Goal: Information Seeking & Learning: Learn about a topic

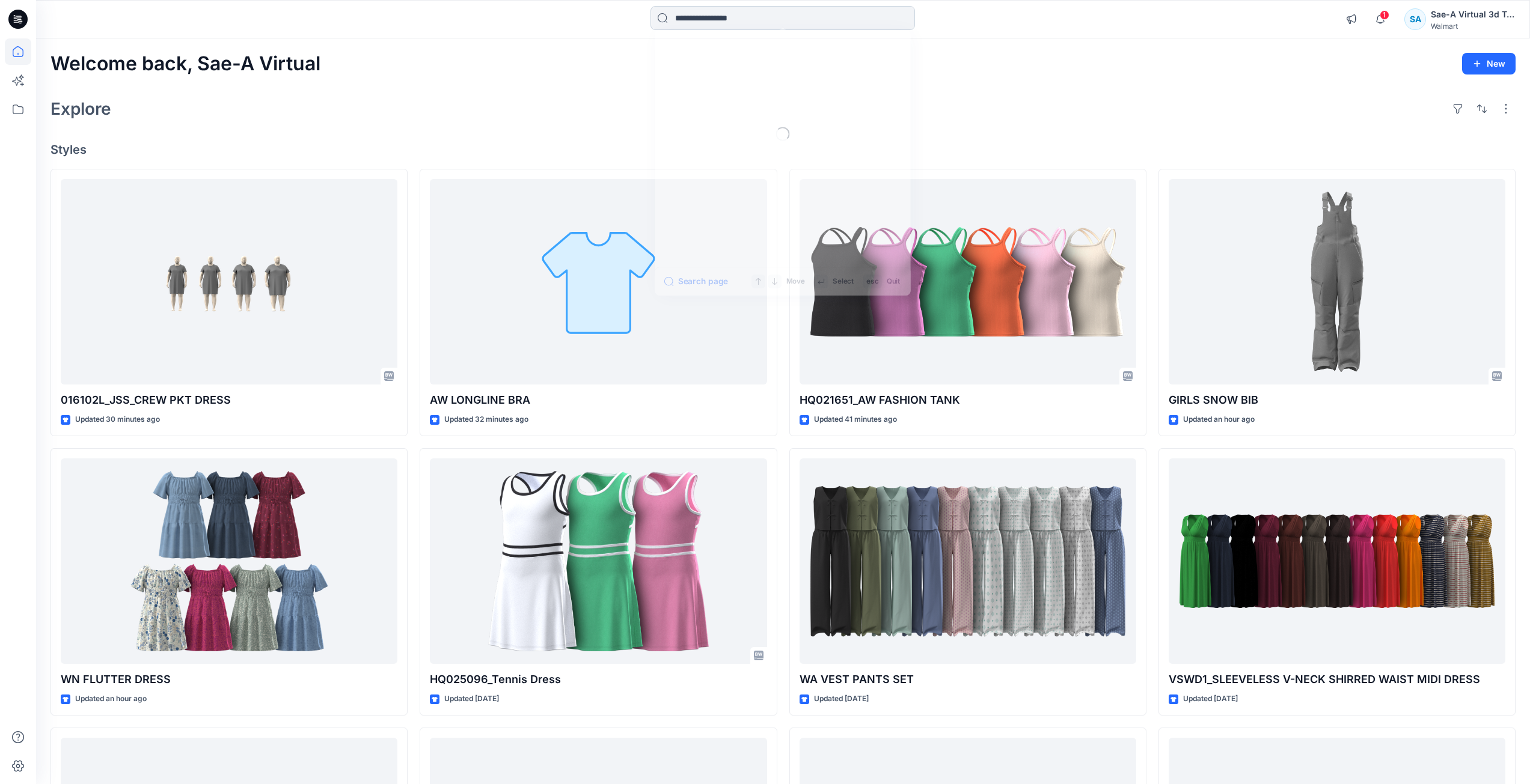
click at [789, 20] on input at bounding box center [783, 18] width 264 height 24
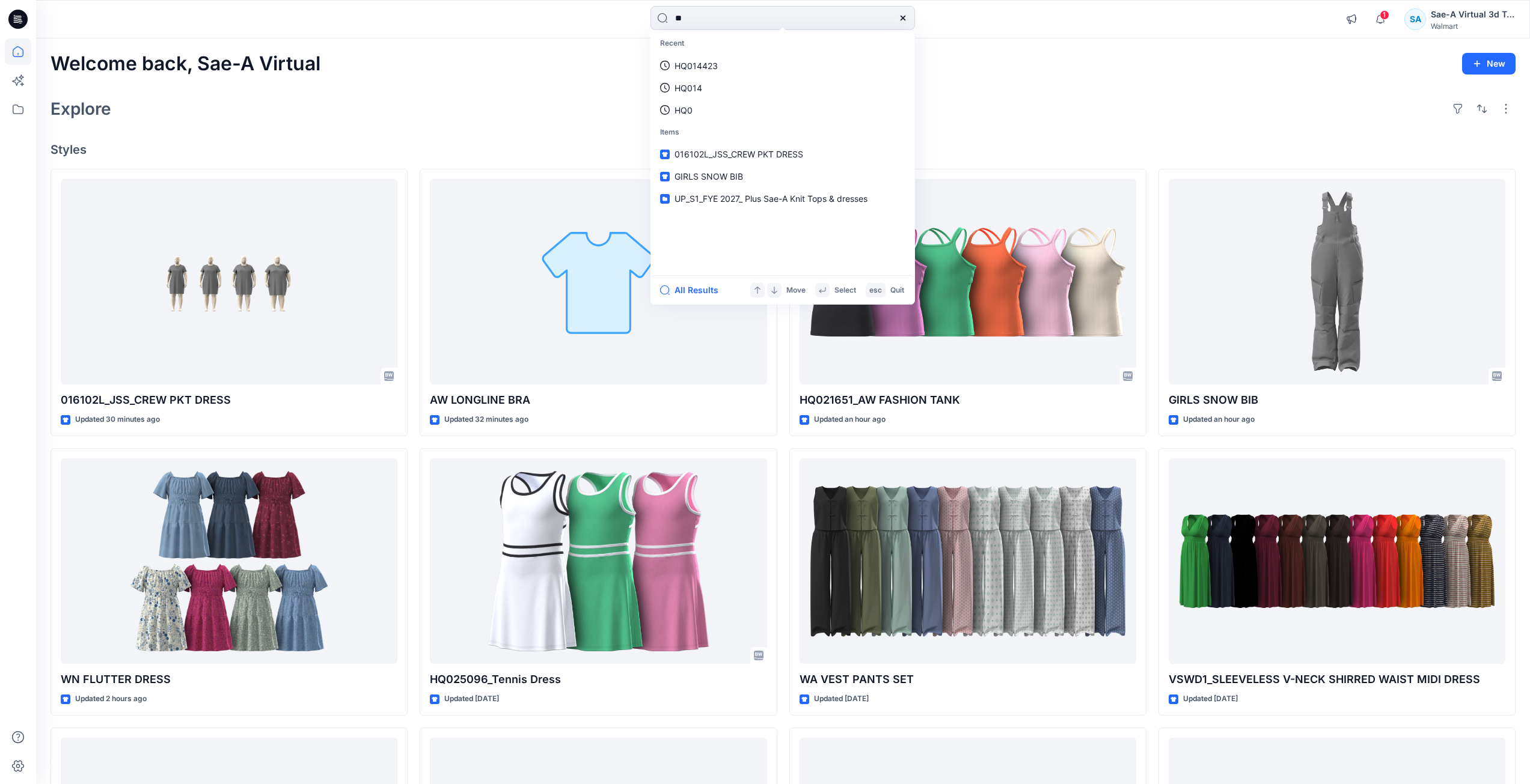
type input "***"
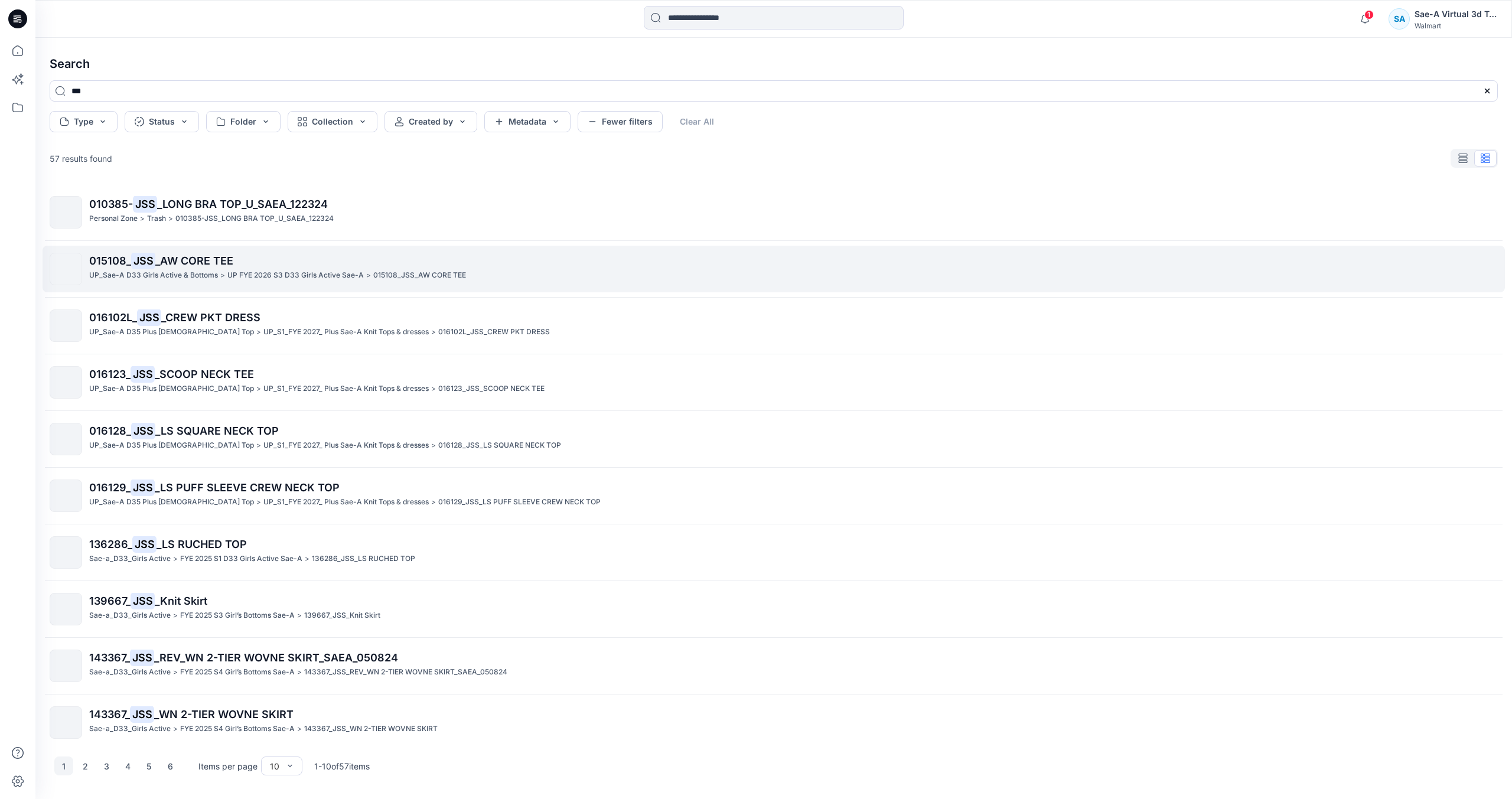
click at [194, 271] on p "UP_Sae-A D33 Girls Active & Bottoms" at bounding box center [153, 276] width 129 height 13
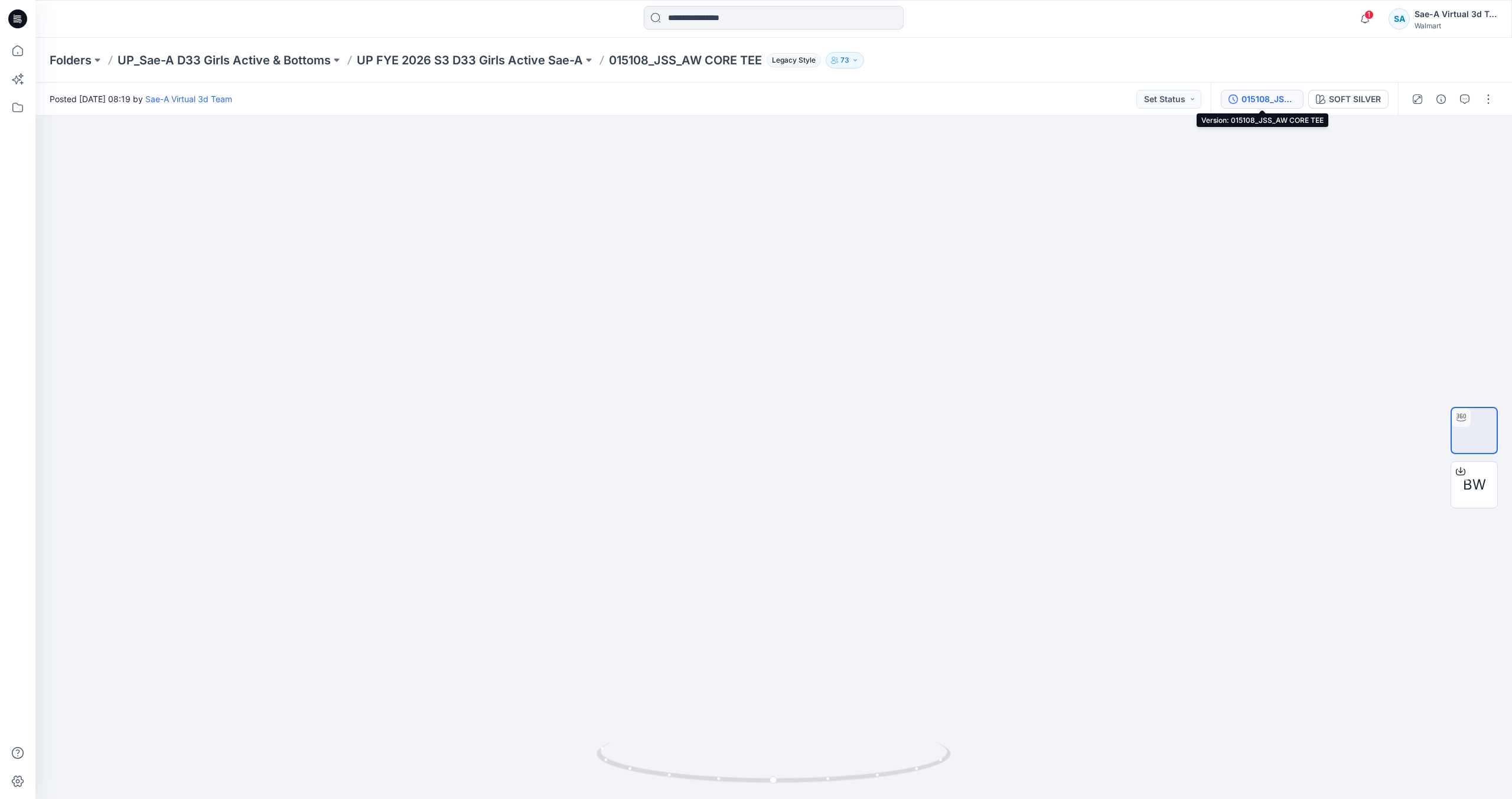
click at [1279, 102] on div "015108_JSS_AW CORE TEE" at bounding box center [1268, 99] width 54 height 13
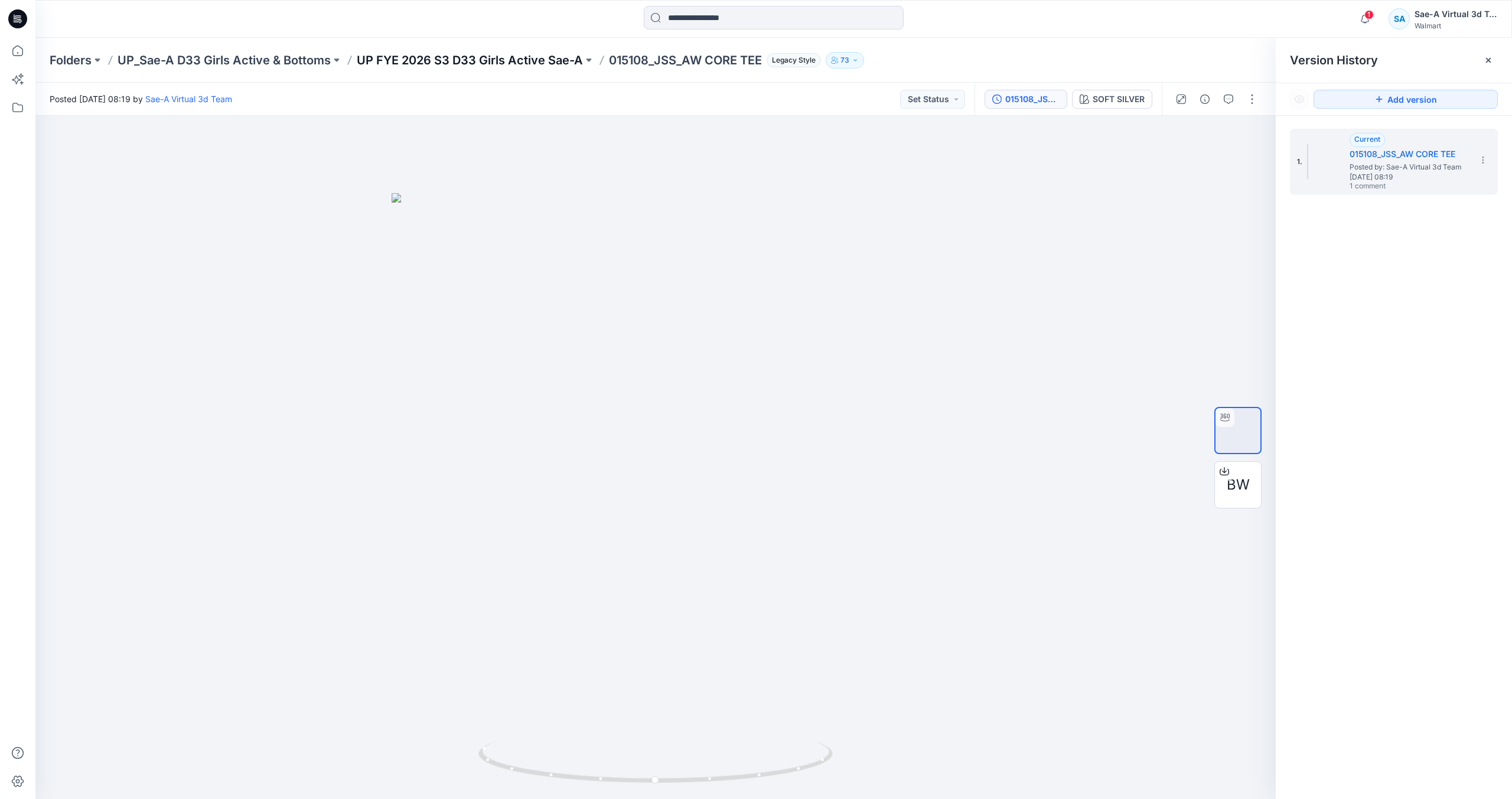
click at [567, 63] on p "UP FYE 2026 S3 D33 Girls Active Sae-A" at bounding box center [469, 60] width 226 height 17
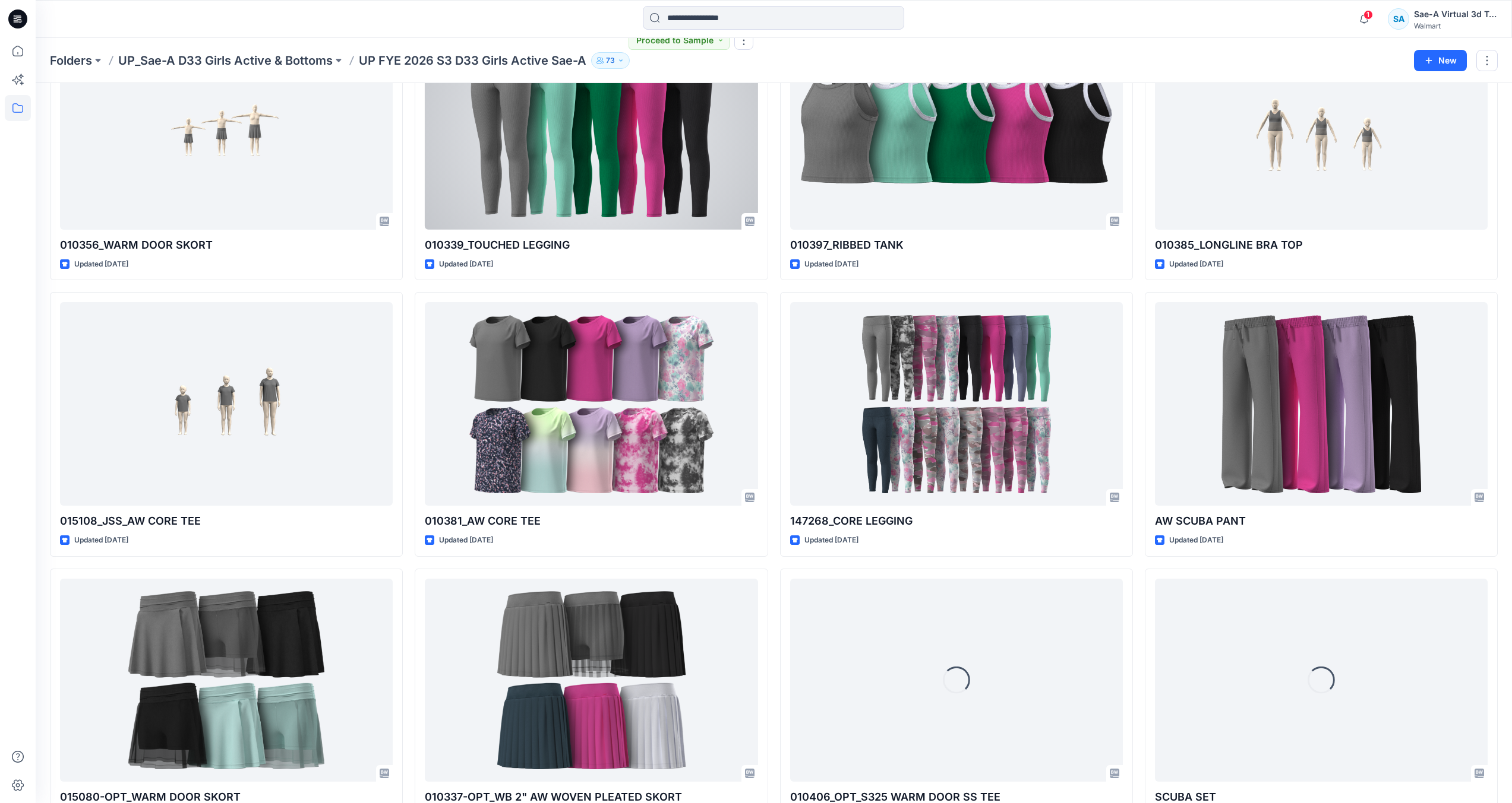
scroll to position [560, 0]
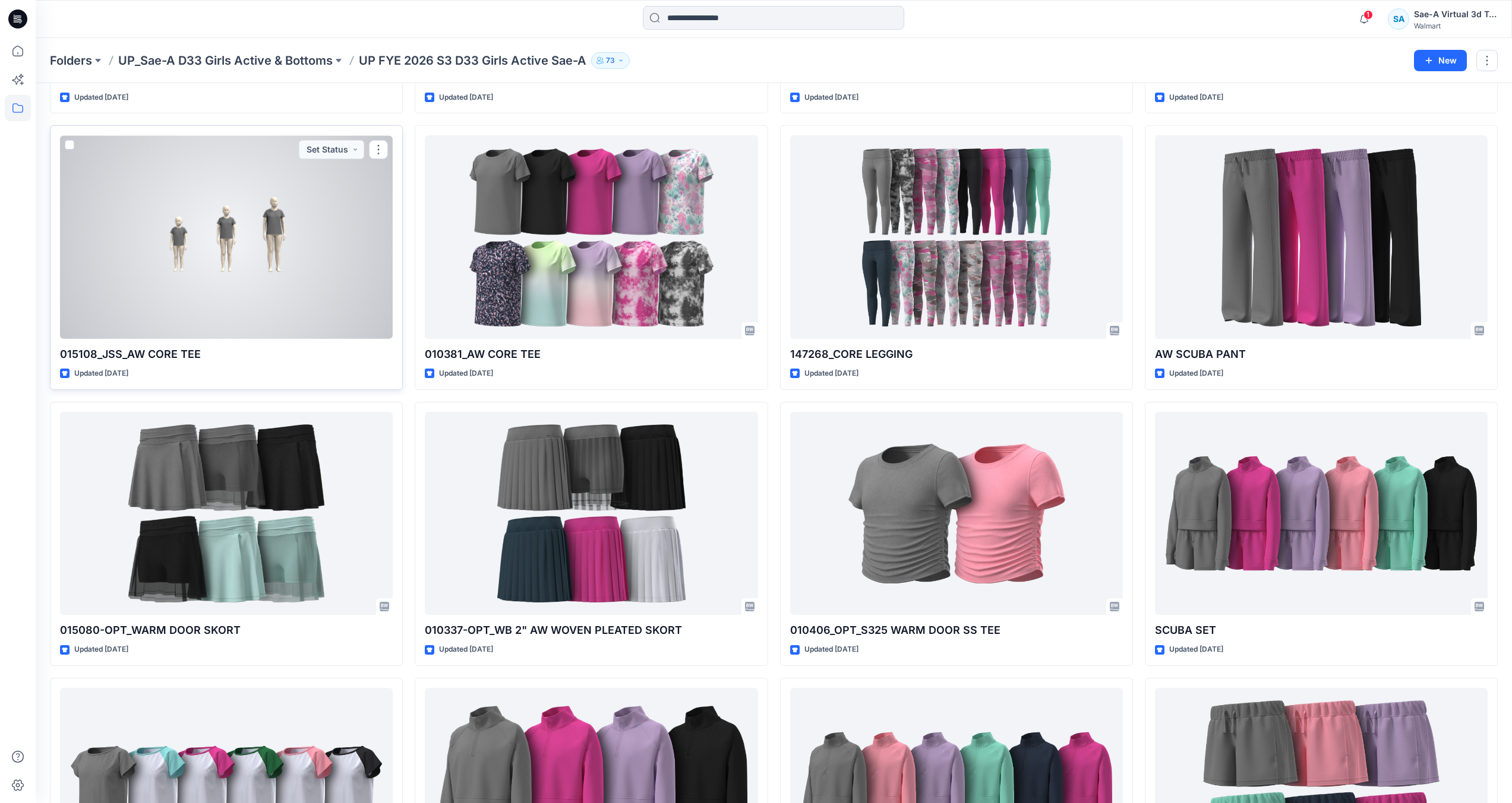
click at [265, 298] on div at bounding box center [226, 237] width 332 height 203
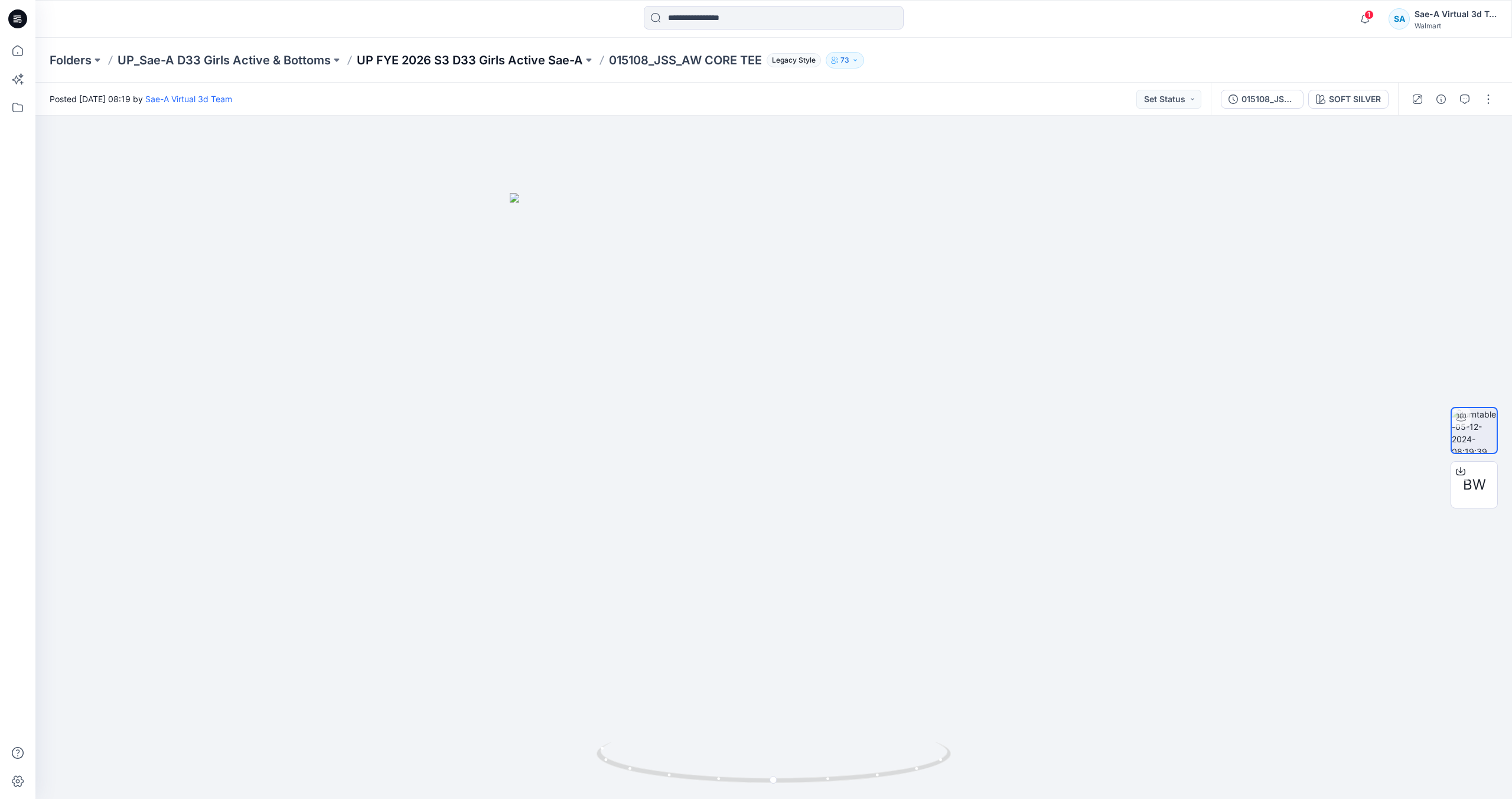
click at [528, 57] on p "UP FYE 2026 S3 D33 Girls Active Sae-A" at bounding box center [469, 60] width 226 height 17
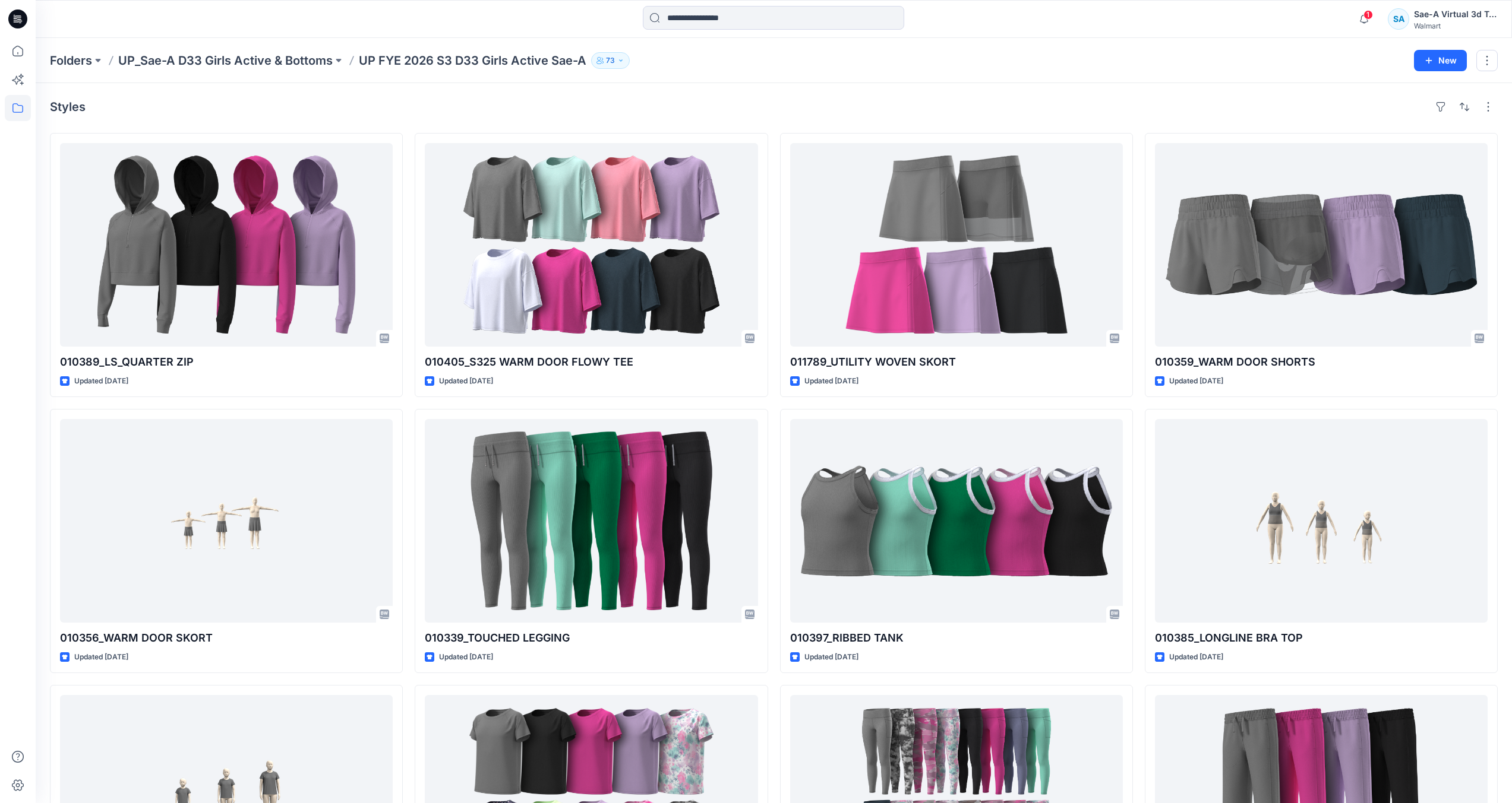
click at [722, 32] on div "1 Notifications Your style 016102L_JSS_CREW PKT DRESS has been updated with 016…" at bounding box center [773, 19] width 1476 height 38
click at [727, 28] on input at bounding box center [773, 18] width 261 height 24
click at [729, 28] on input at bounding box center [773, 18] width 261 height 24
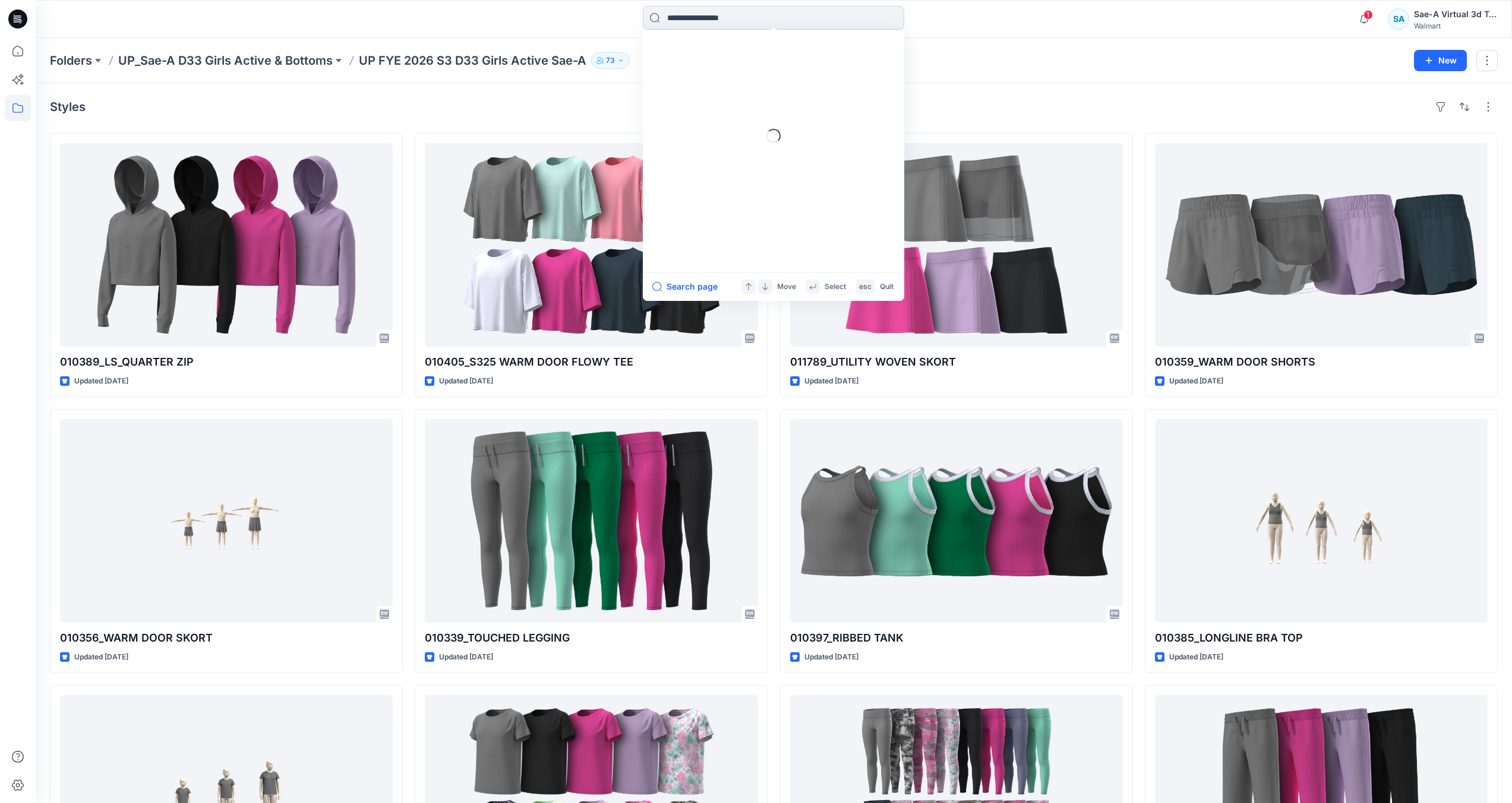
paste input "********"
type input "********"
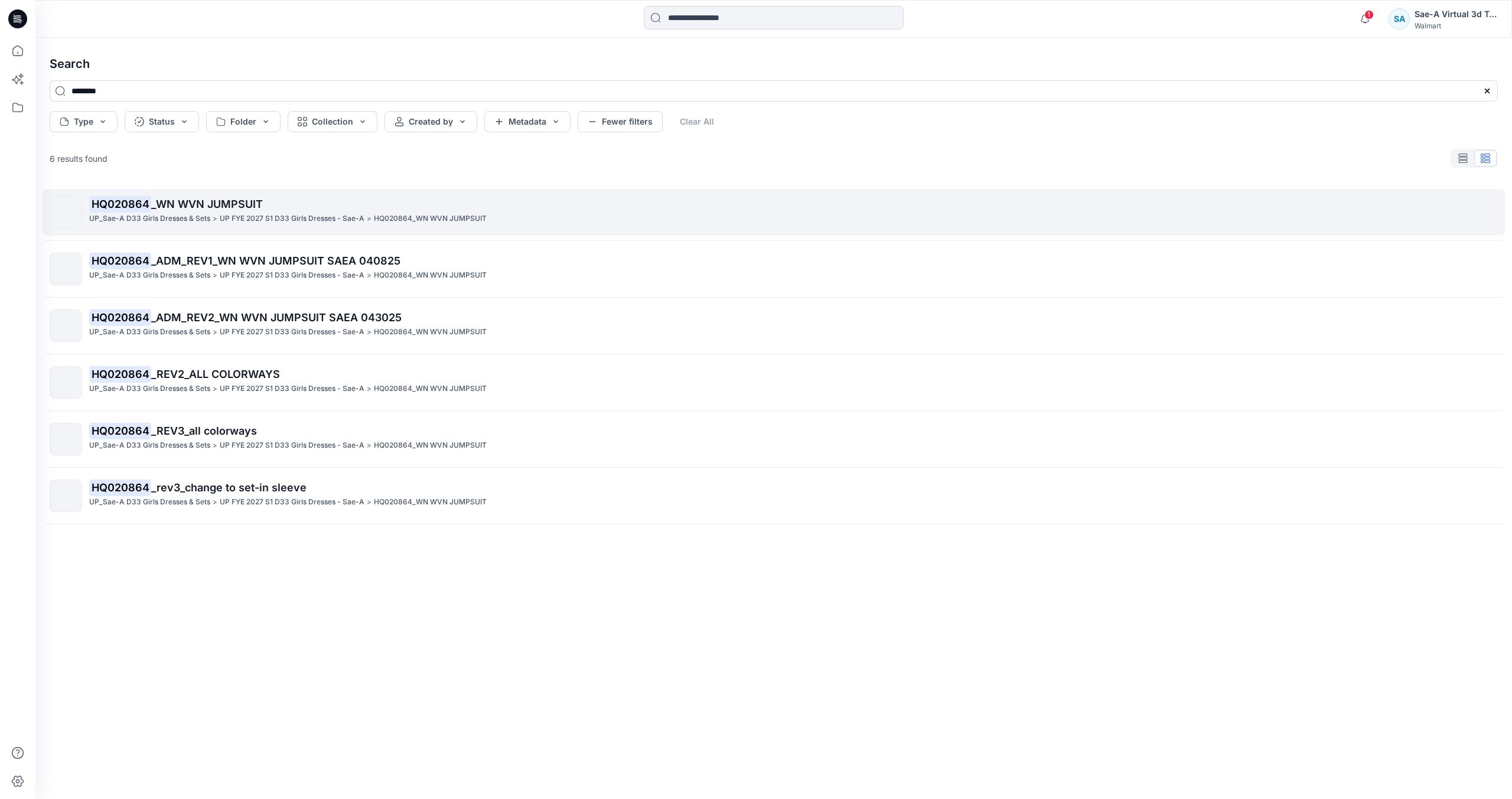
click at [221, 207] on span "_WN WVN JUMPSUIT" at bounding box center [207, 204] width 112 height 13
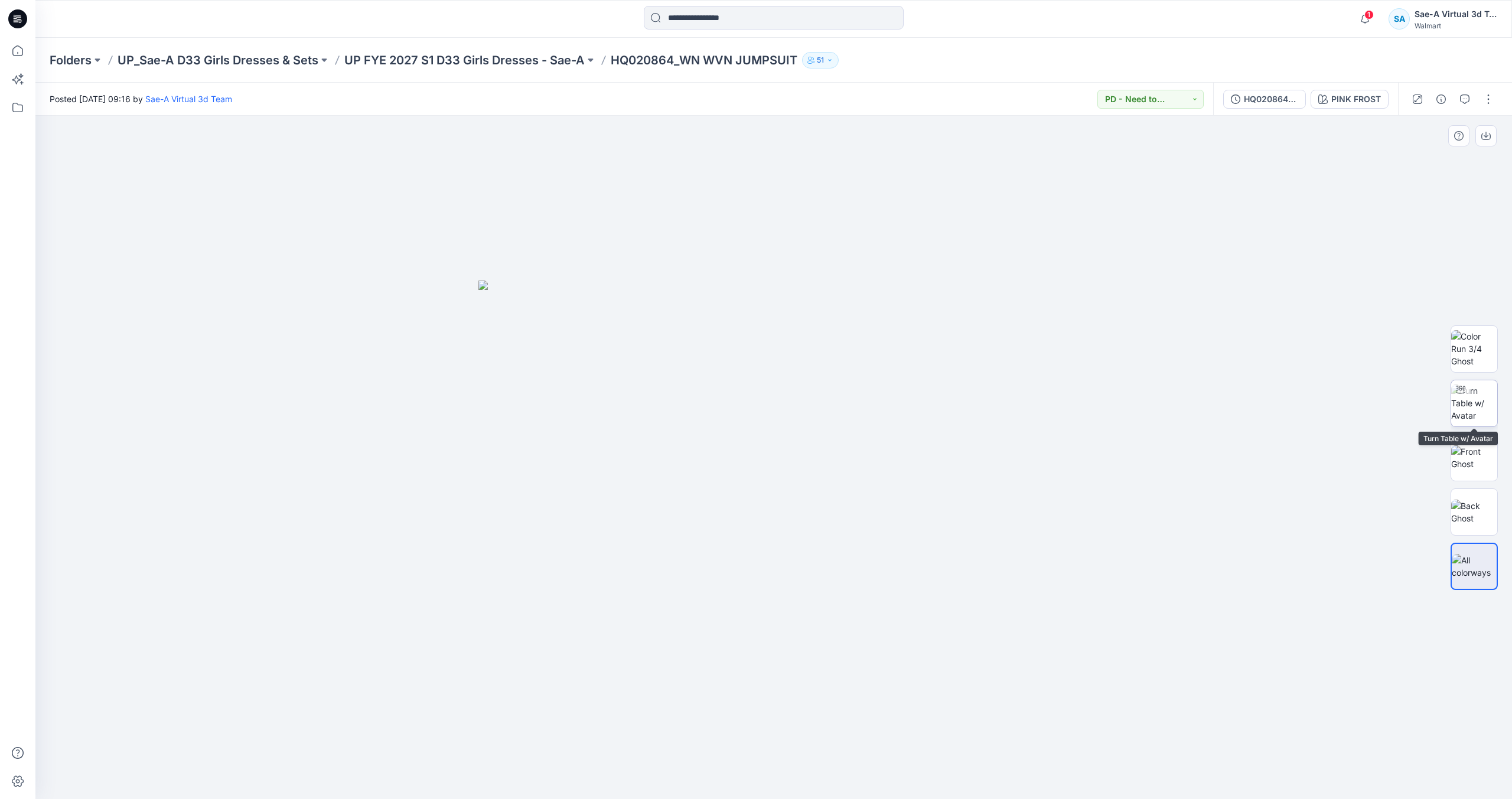
click at [1479, 422] on img at bounding box center [1474, 403] width 46 height 37
drag, startPoint x: 905, startPoint y: 770, endPoint x: 756, endPoint y: 792, distance: 150.6
click at [756, 771] on div at bounding box center [774, 769] width 354 height 59
drag, startPoint x: 809, startPoint y: 782, endPoint x: 966, endPoint y: 771, distance: 157.4
click at [967, 771] on div at bounding box center [774, 457] width 1477 height 683
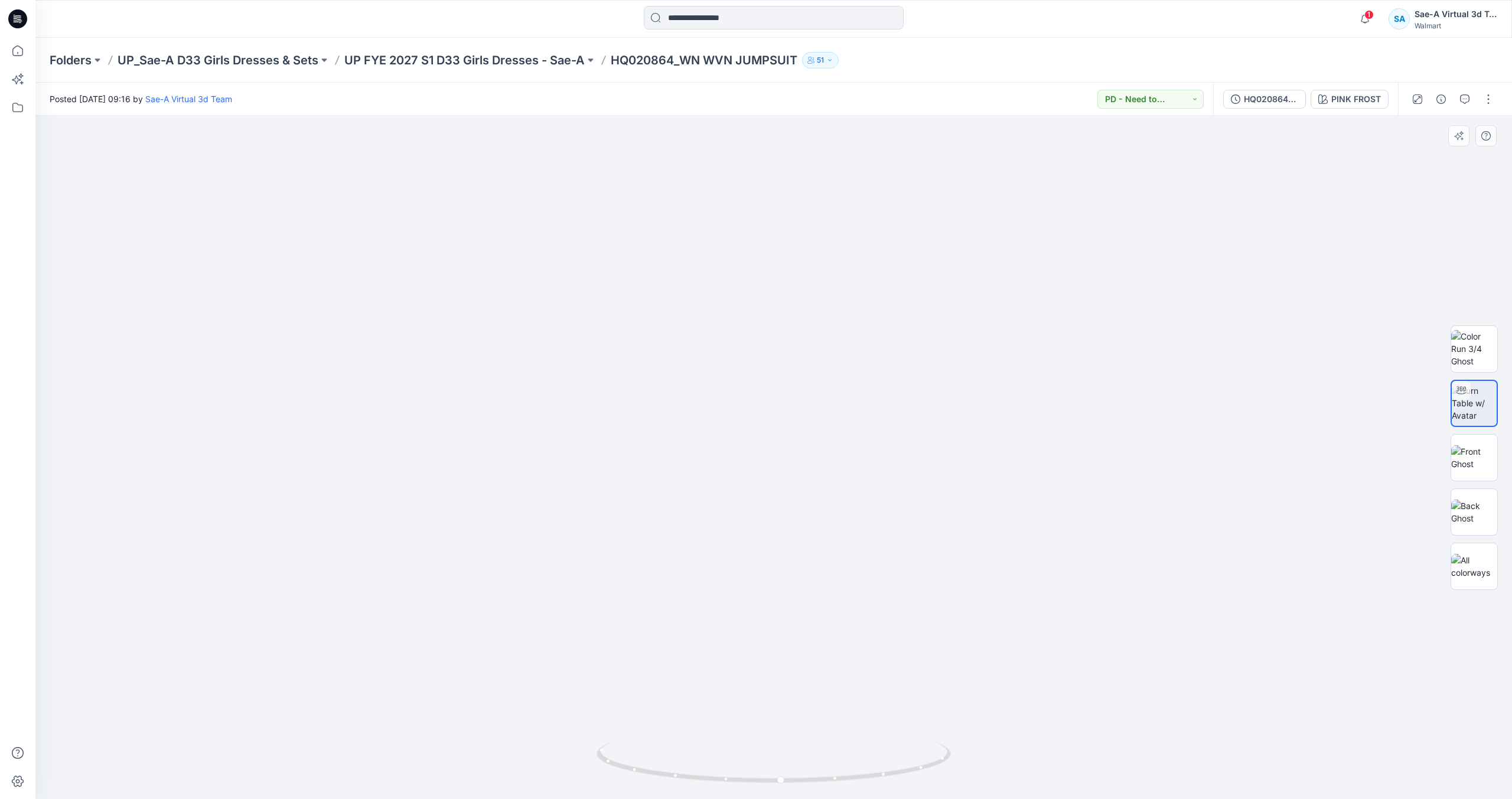
drag, startPoint x: 802, startPoint y: 537, endPoint x: 804, endPoint y: 419, distance: 118.0
click at [803, 420] on img at bounding box center [774, 191] width 1392 height 1215
click at [1484, 358] on img at bounding box center [1474, 348] width 46 height 37
click at [1477, 420] on img at bounding box center [1474, 403] width 46 height 37
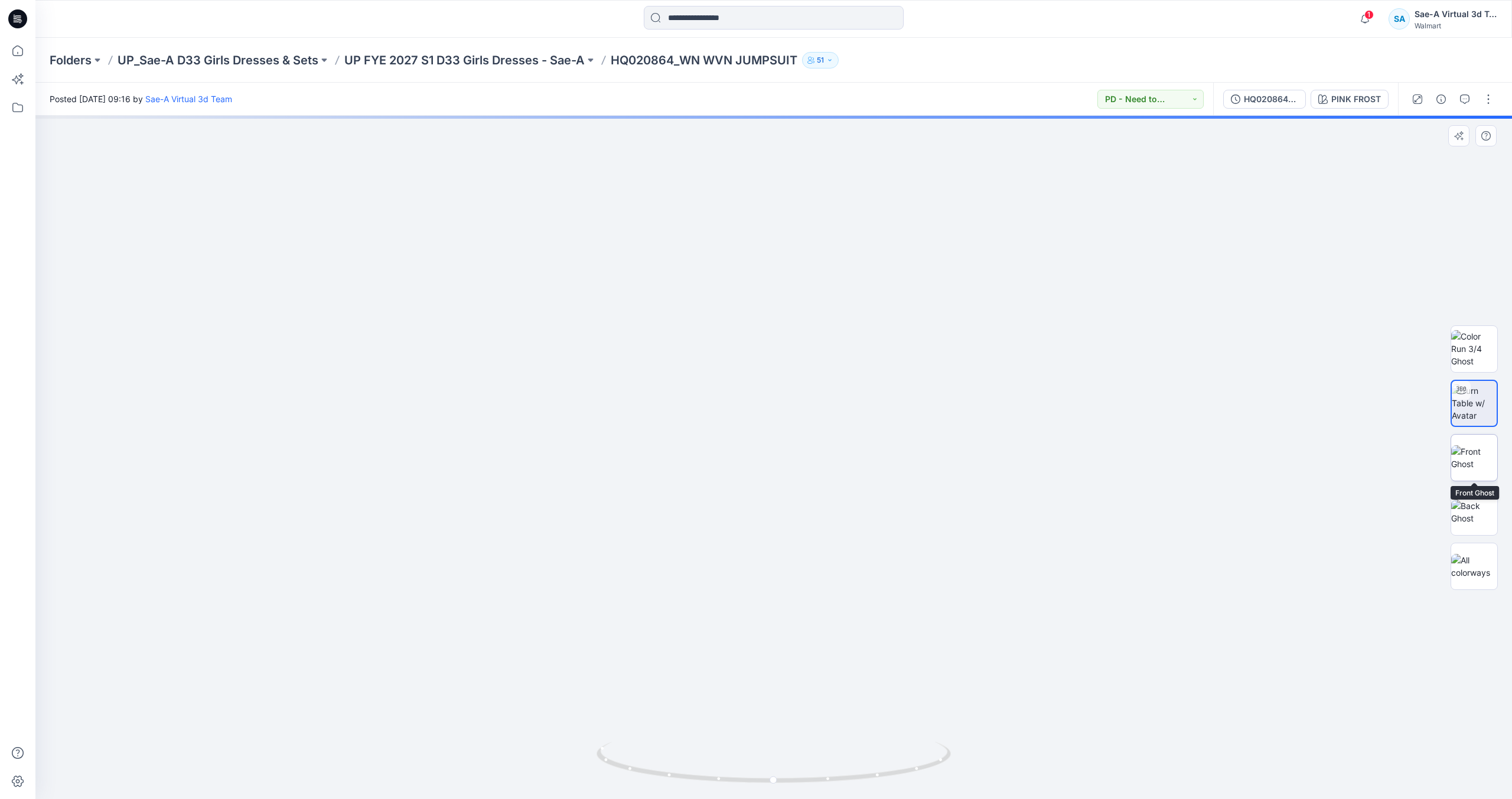
click at [1487, 457] on img at bounding box center [1474, 458] width 46 height 25
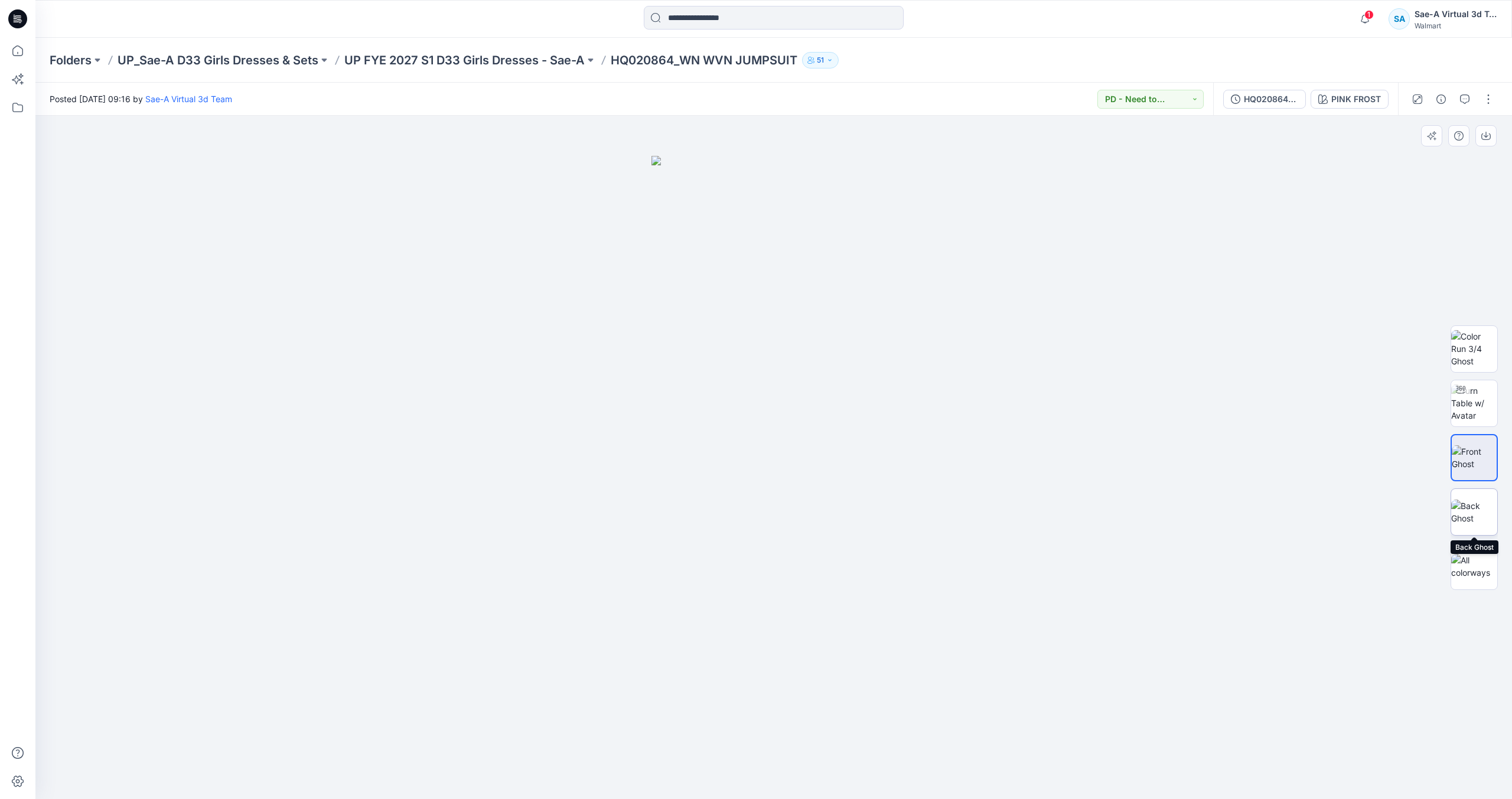
click at [1469, 512] on img at bounding box center [1474, 512] width 46 height 25
click at [1469, 406] on img at bounding box center [1474, 403] width 46 height 37
click at [1473, 364] on img at bounding box center [1474, 348] width 46 height 37
click at [471, 57] on p "UP FYE 2027 S1 D33 Girls Dresses - Sae-A" at bounding box center [464, 60] width 240 height 17
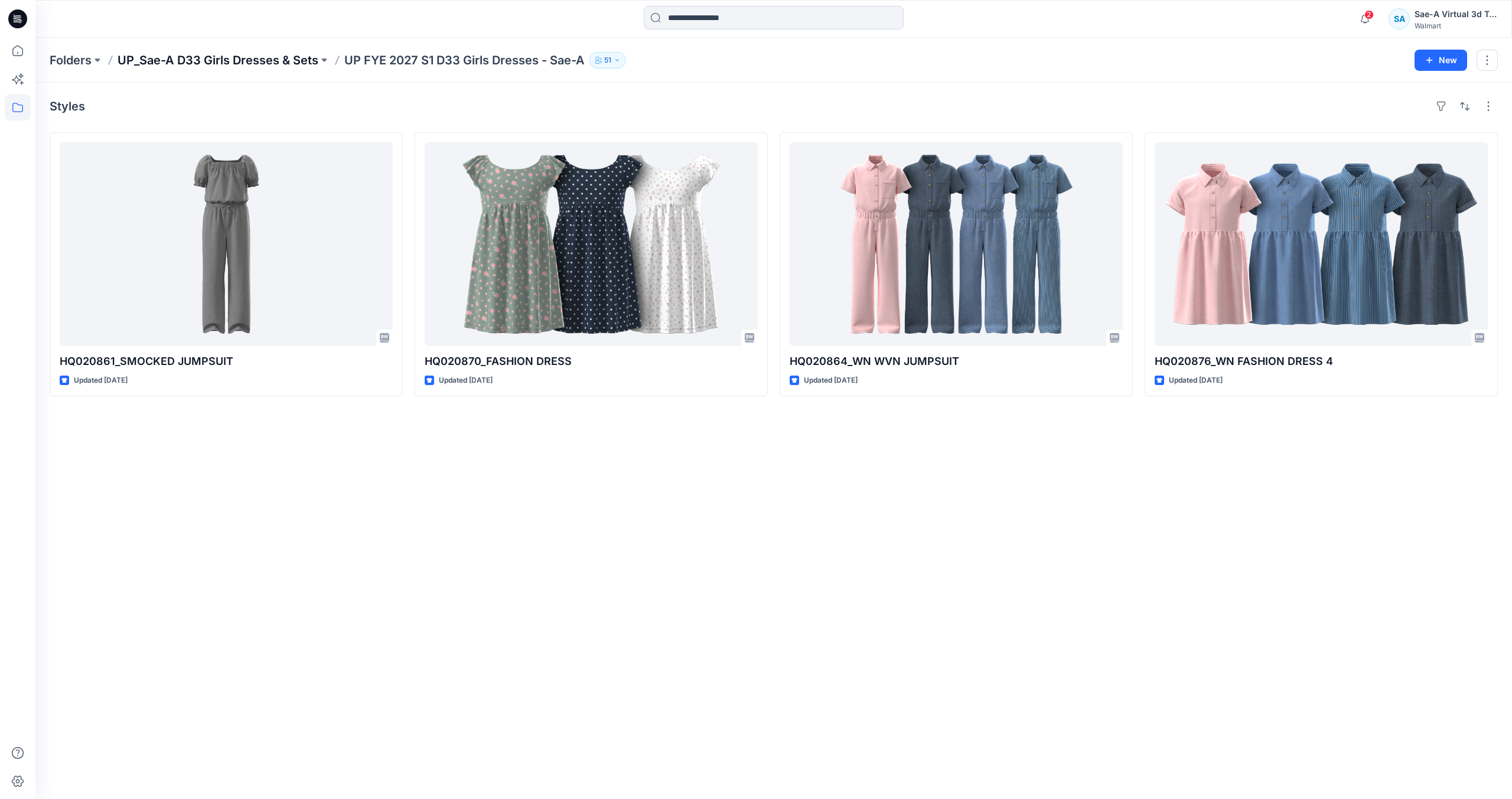
click at [306, 54] on p "UP_Sae-A D33 Girls Dresses & Sets" at bounding box center [217, 60] width 201 height 17
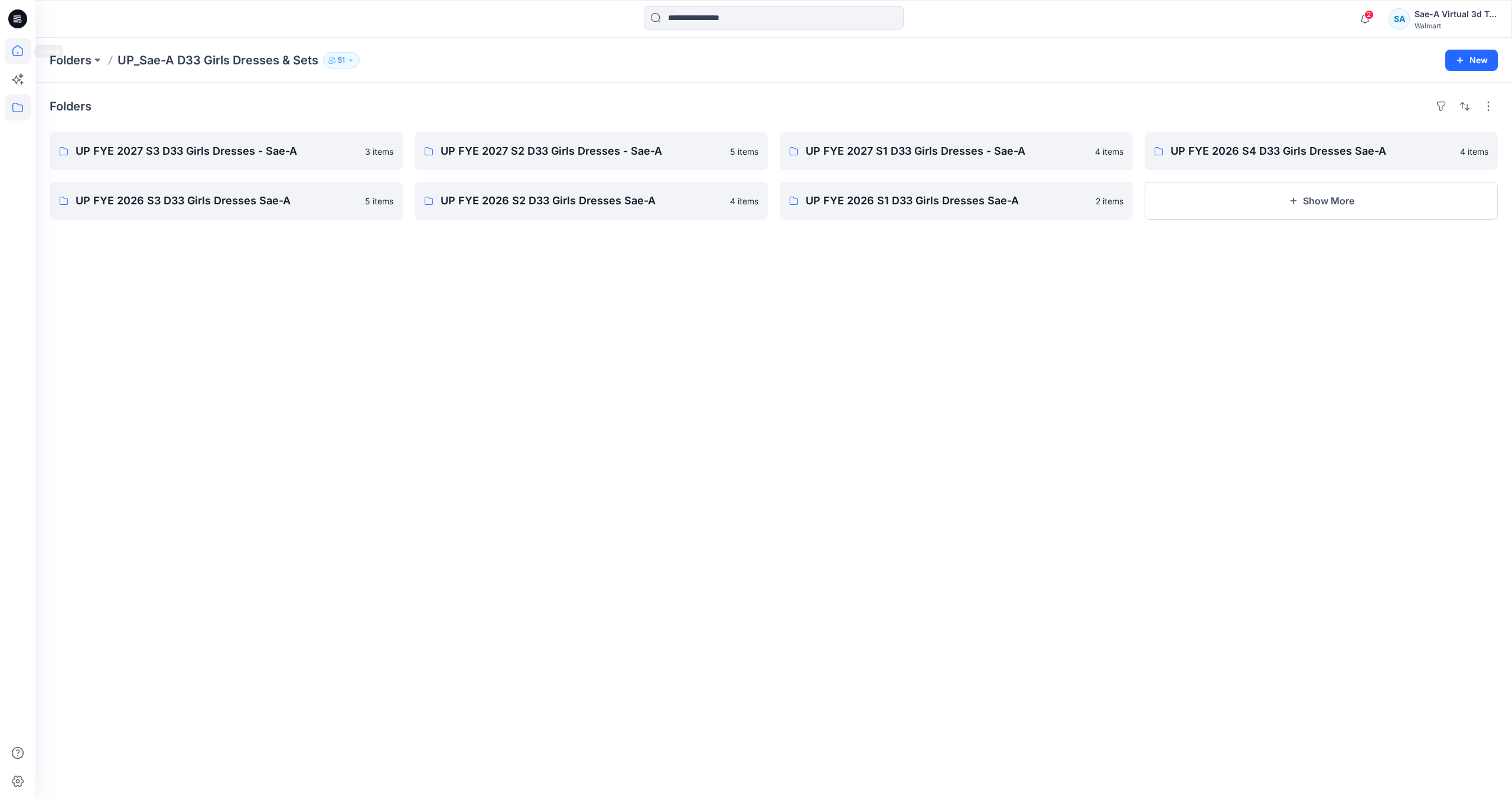
click at [18, 55] on icon at bounding box center [17, 50] width 26 height 26
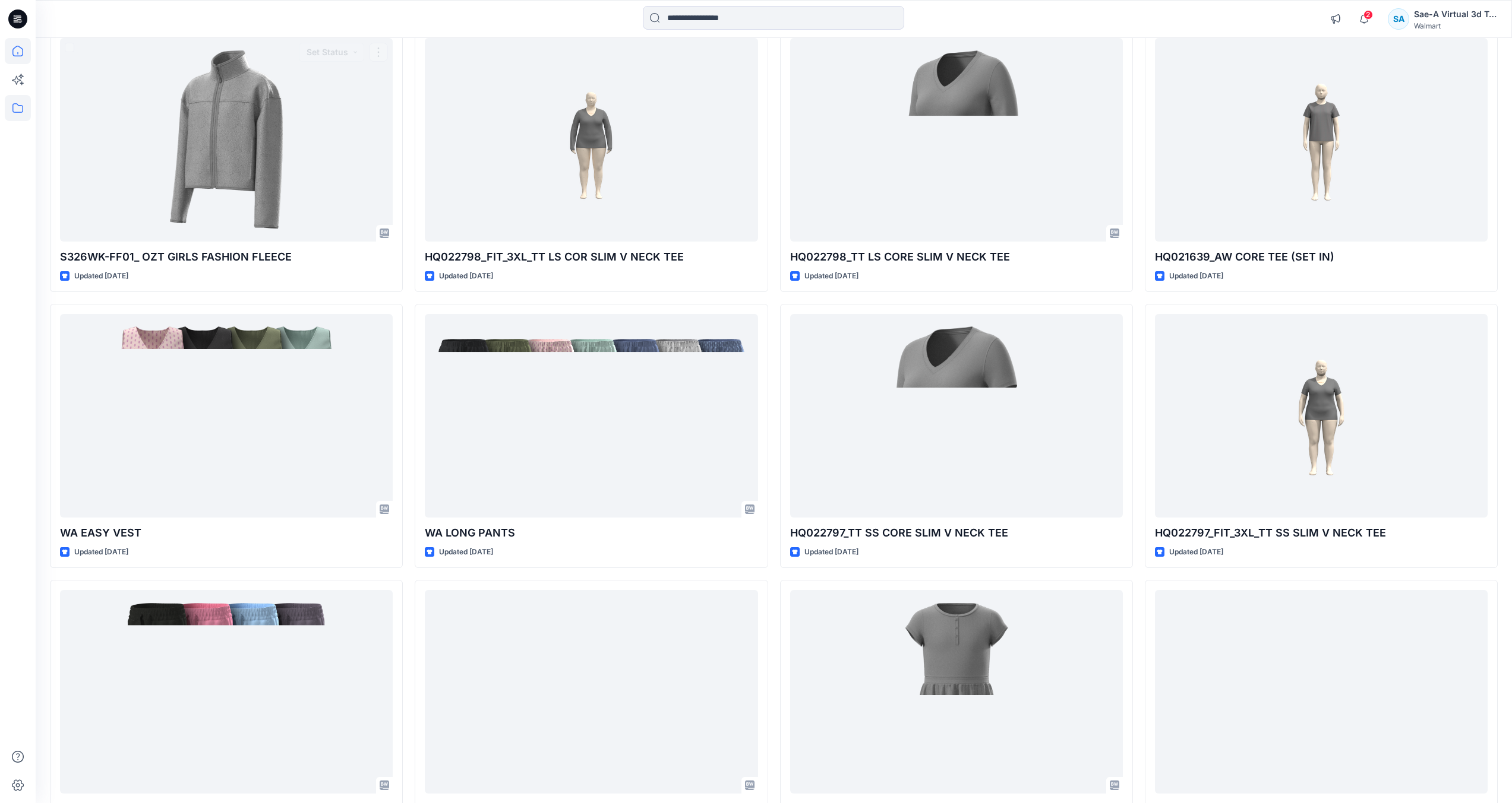
scroll to position [472, 0]
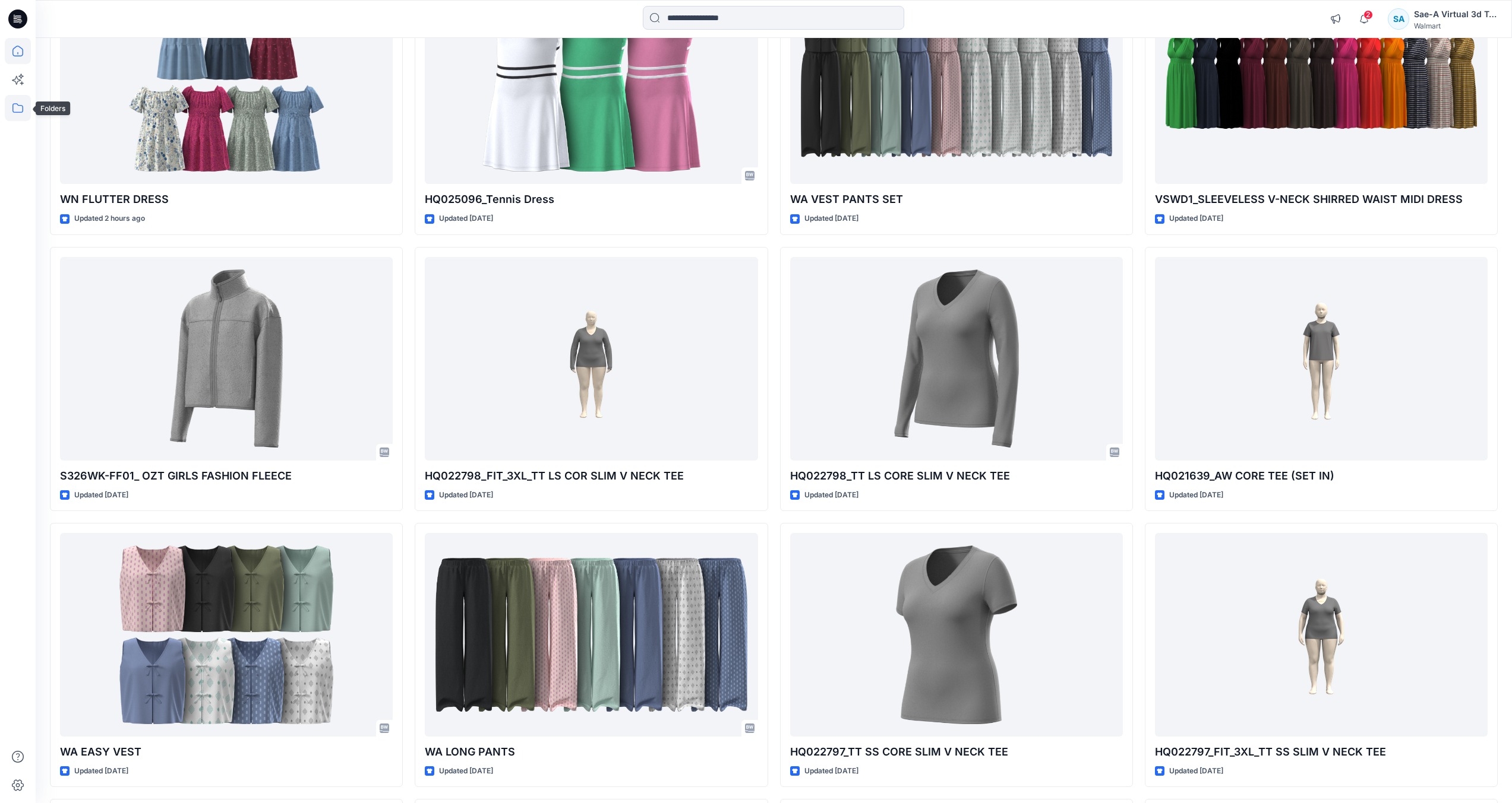
click at [15, 105] on icon at bounding box center [17, 108] width 26 height 26
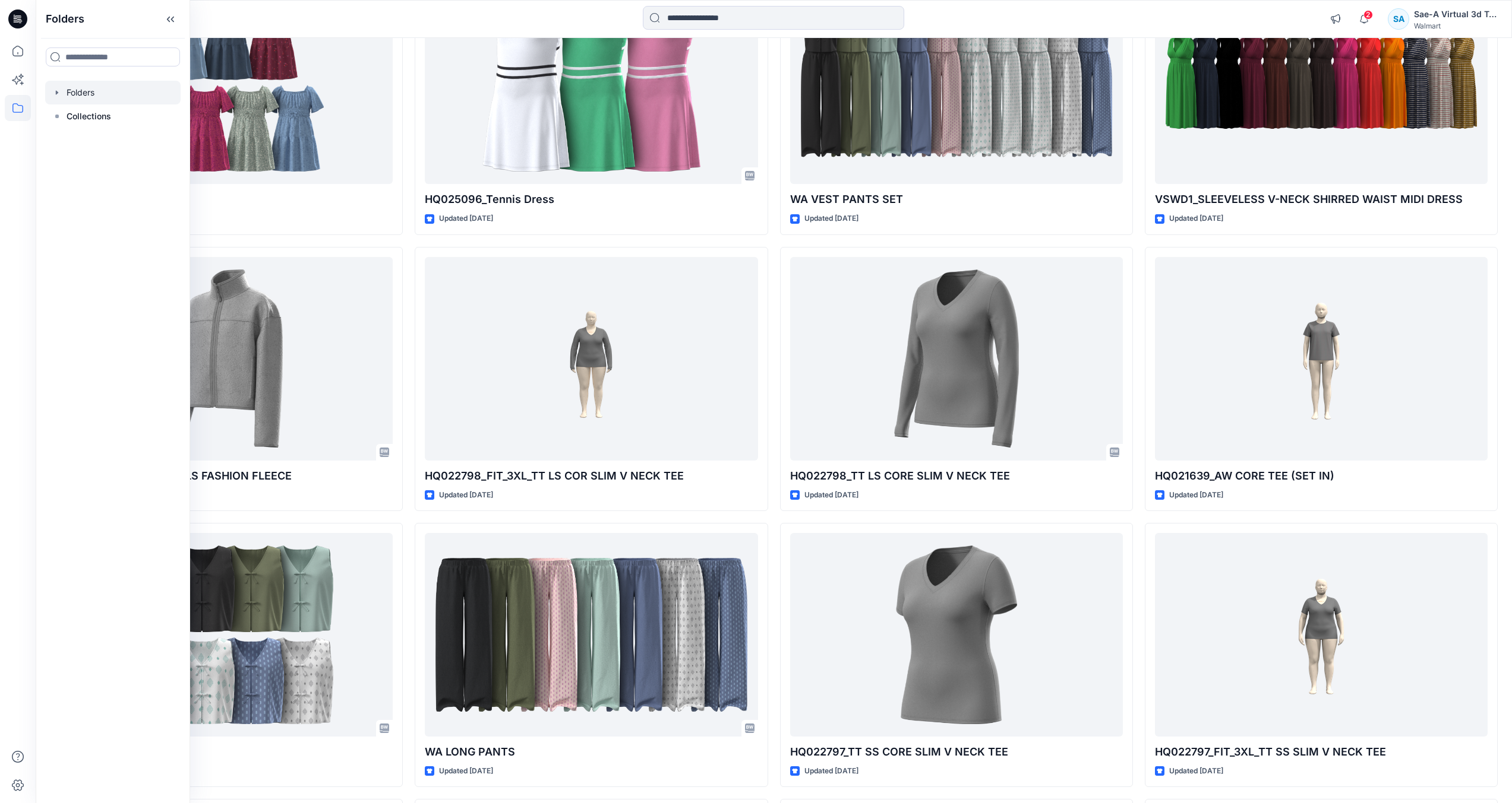
click at [108, 92] on div at bounding box center [112, 93] width 135 height 24
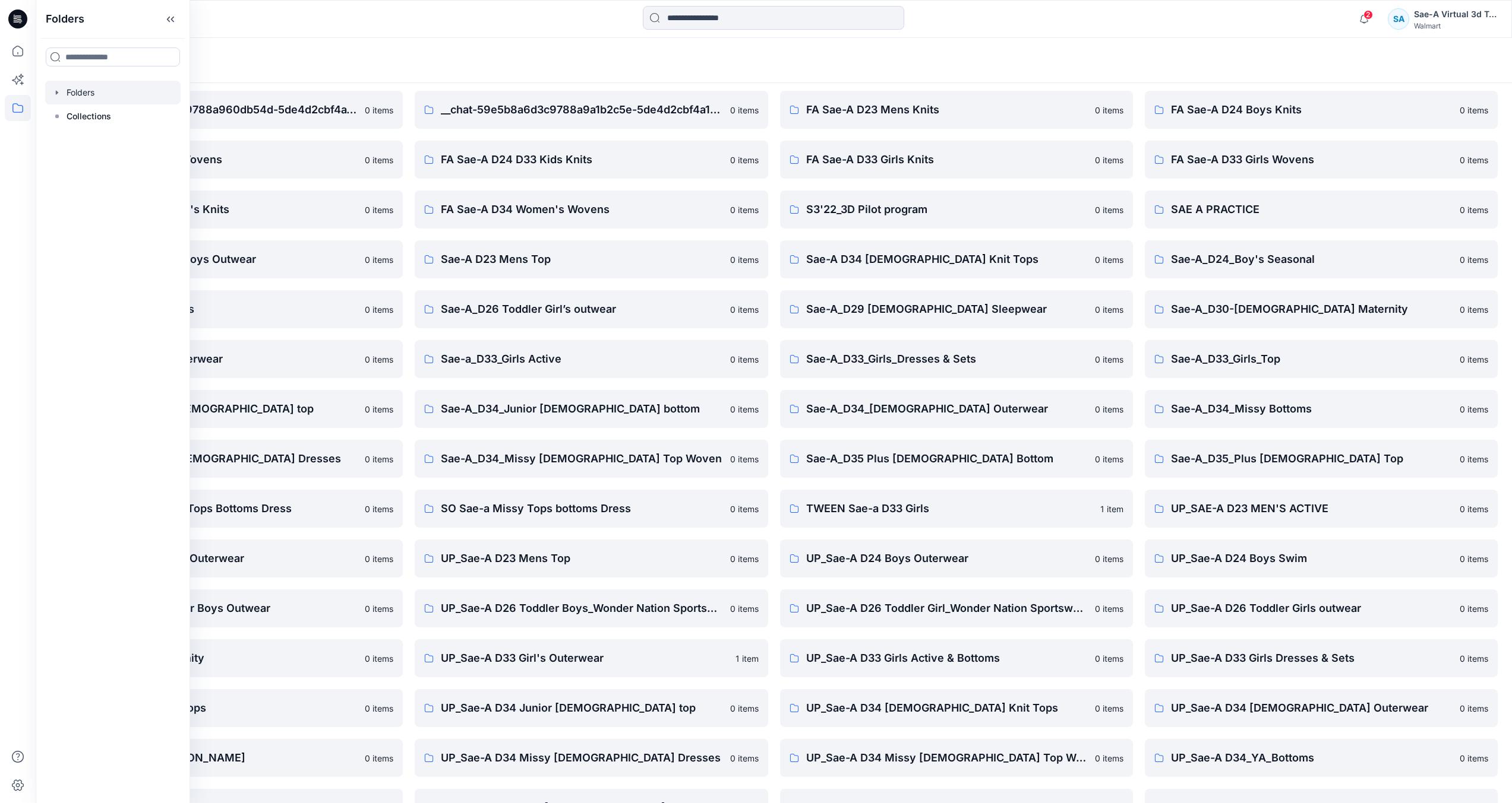
scroll to position [78, 0]
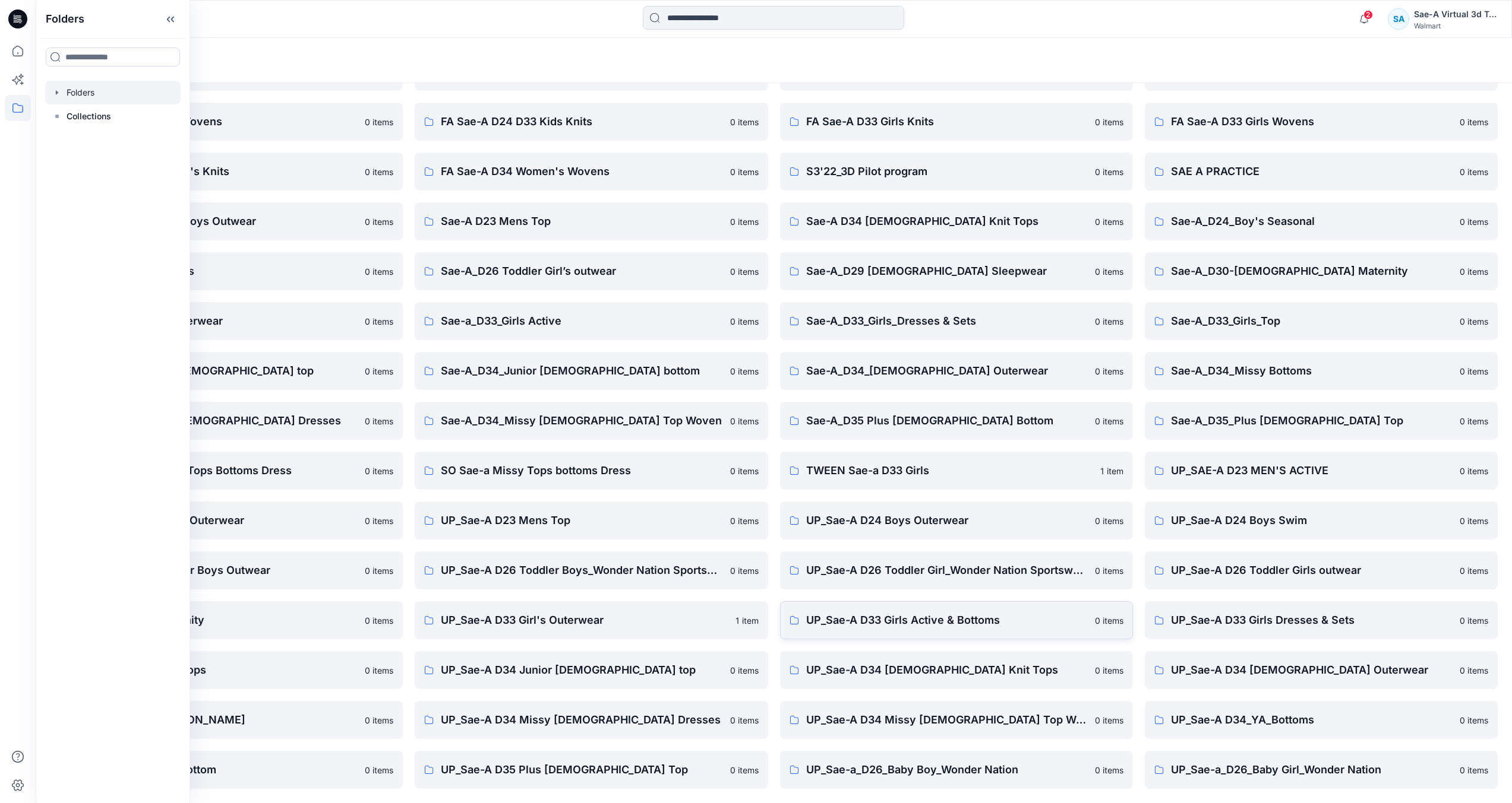
click at [986, 625] on p "UP_Sae-A D33 Girls Active & Bottoms" at bounding box center [947, 620] width 282 height 17
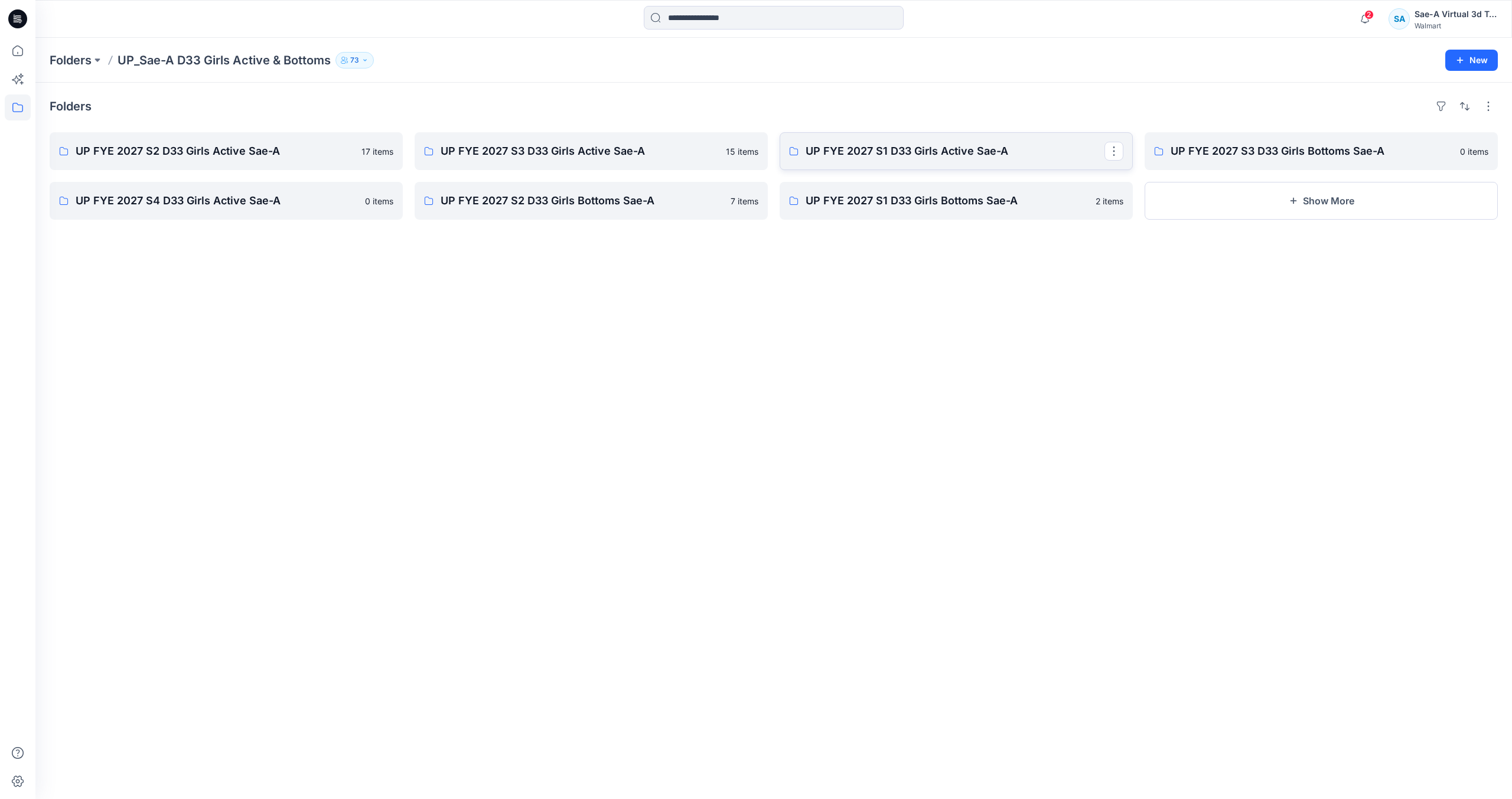
click at [980, 161] on link "UP FYE 2027 S1 D33 Girls Active Sae-A" at bounding box center [956, 151] width 353 height 38
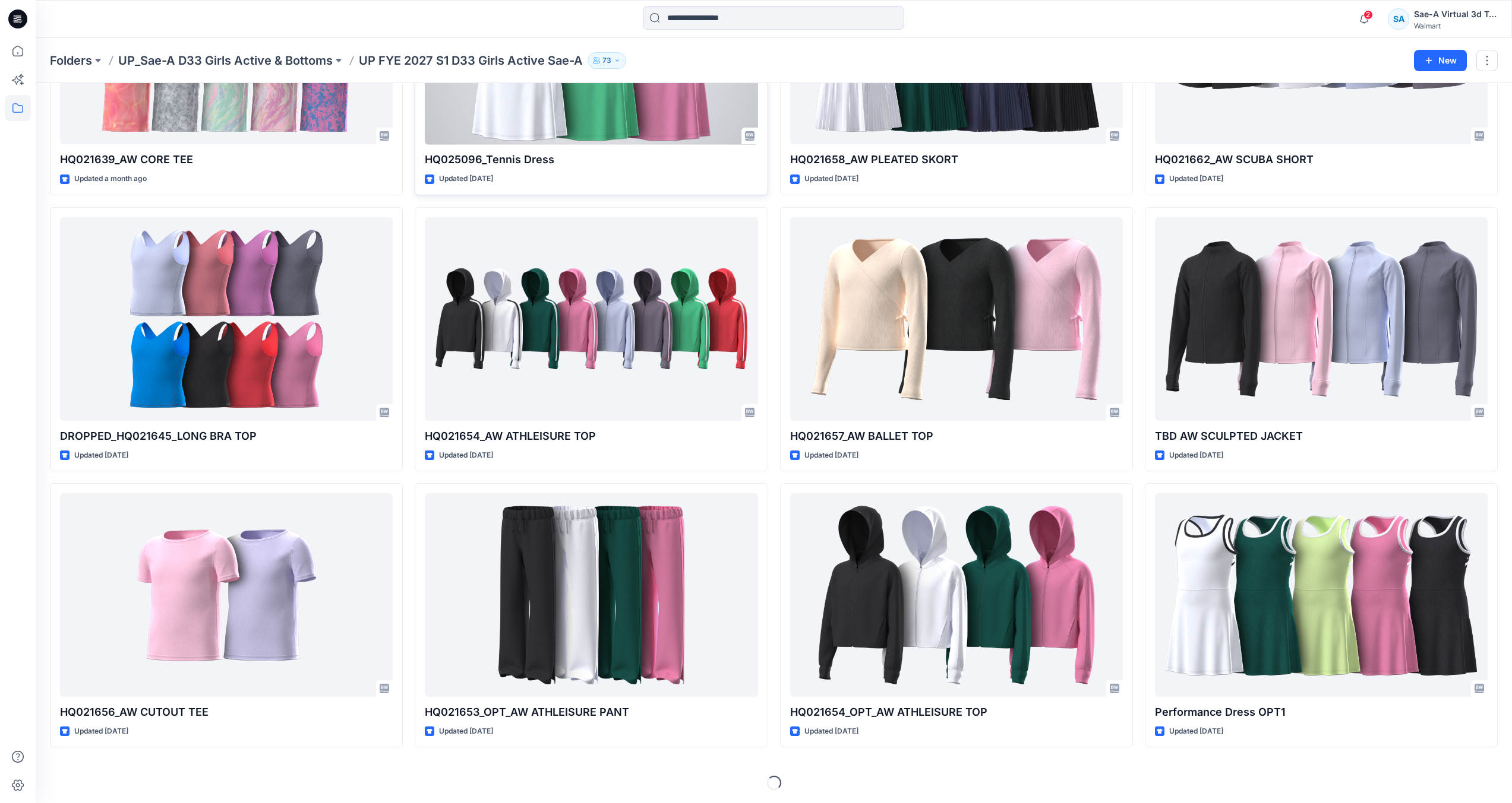
scroll to position [1032, 0]
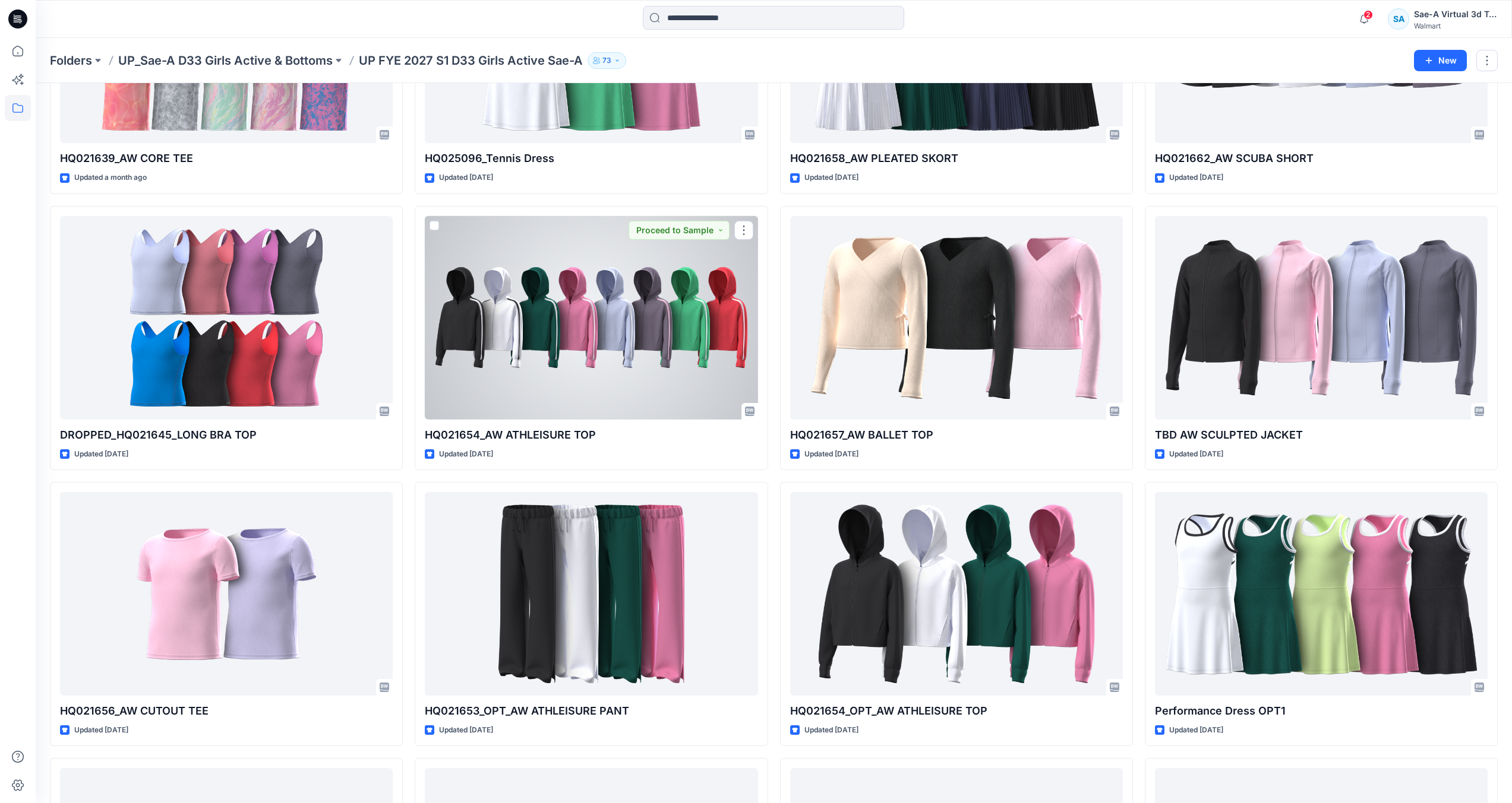
click at [612, 346] on div at bounding box center [591, 317] width 332 height 203
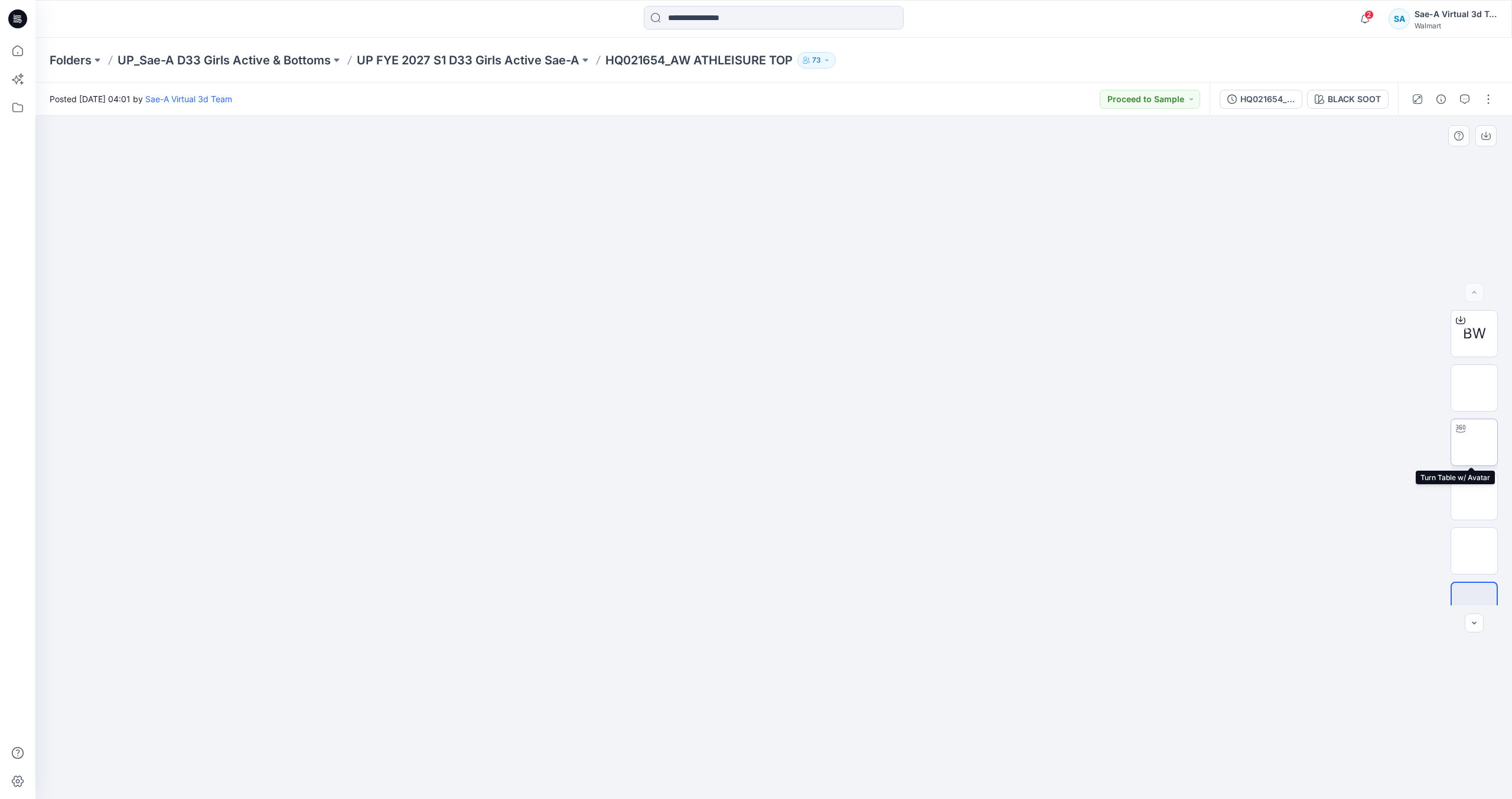
click at [1474, 442] on img at bounding box center [1474, 442] width 0 height 0
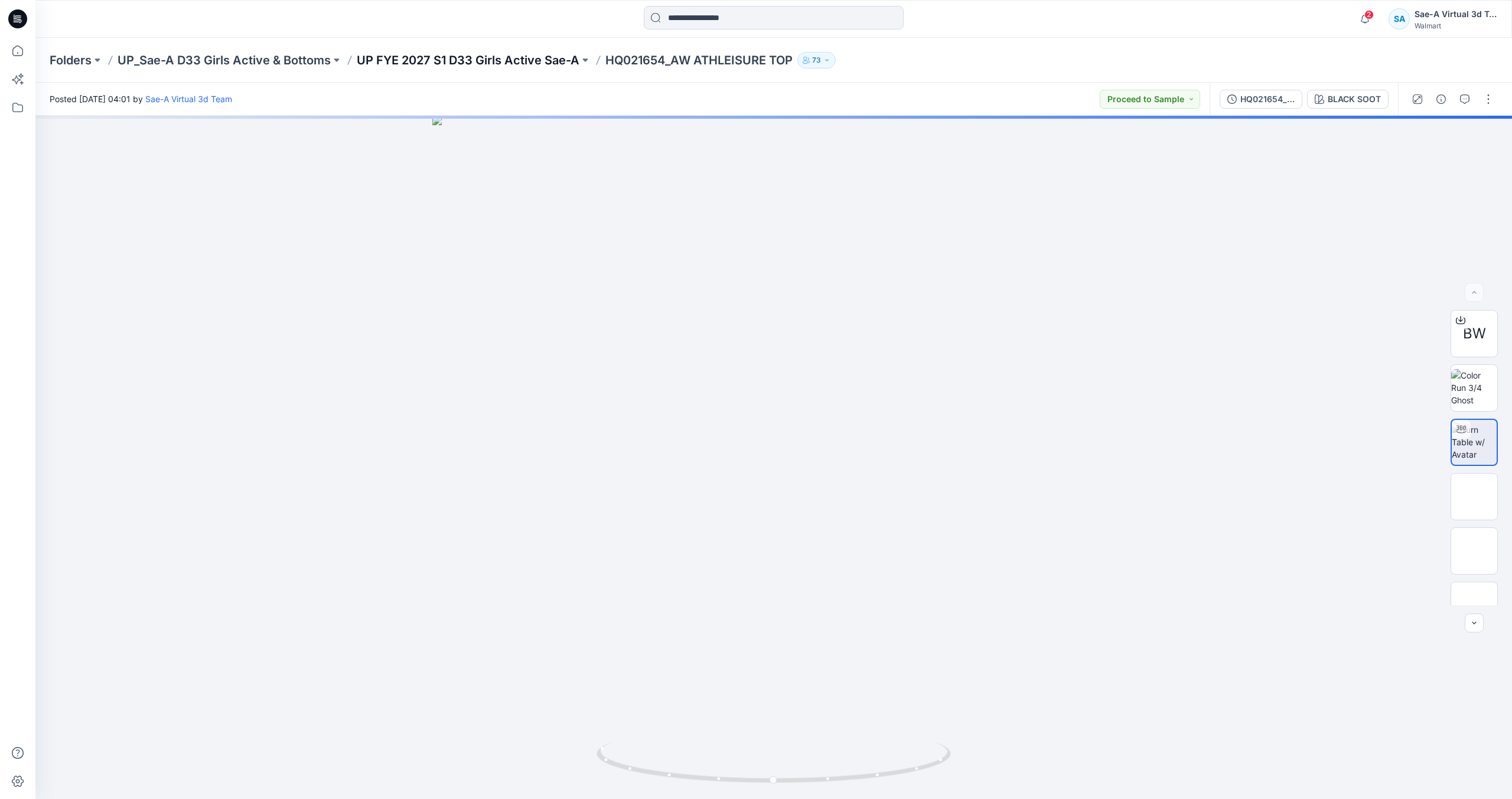
click at [533, 66] on p "UP FYE 2027 S1 D33 Girls Active Sae-A" at bounding box center [468, 60] width 223 height 17
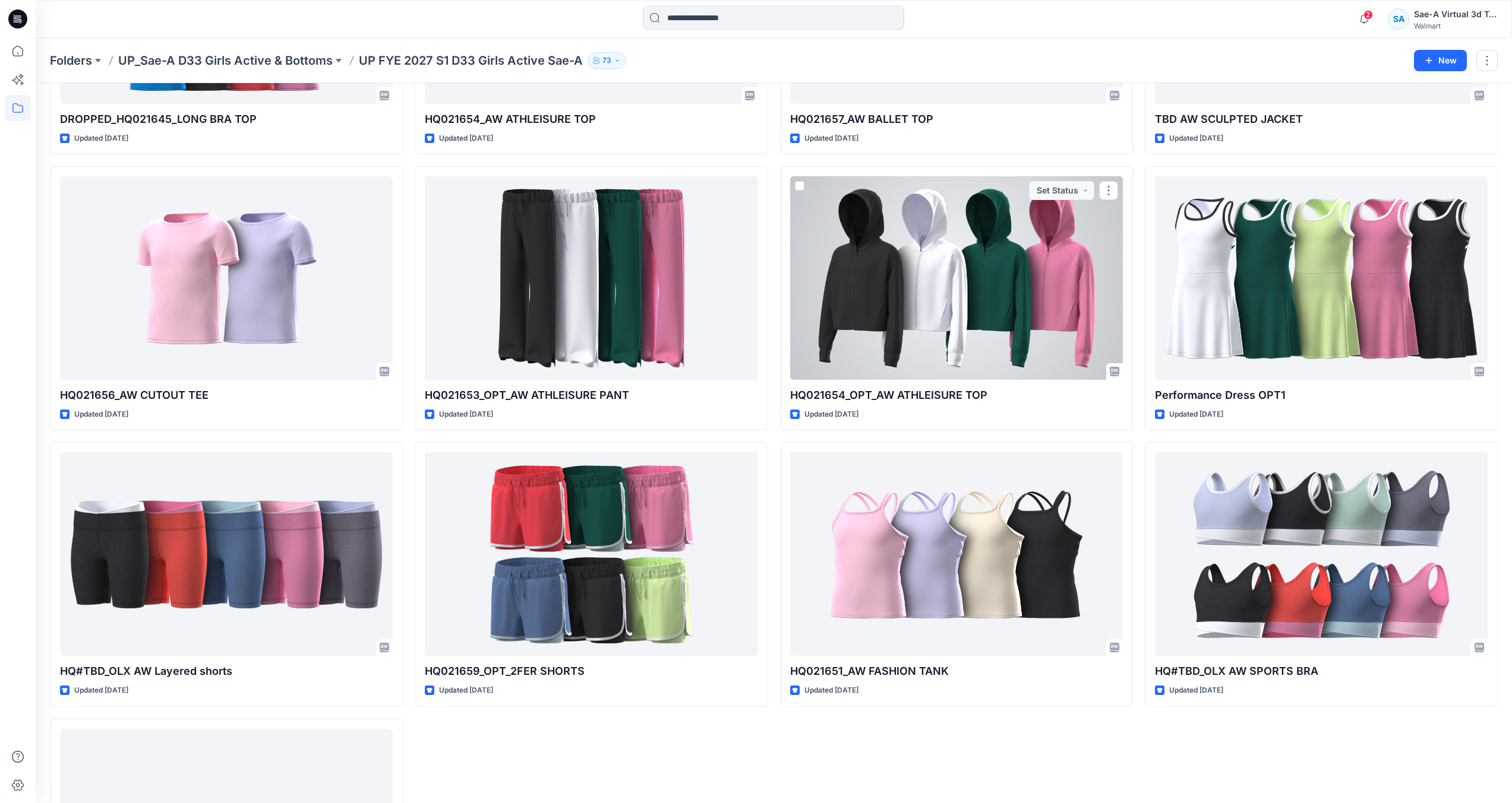
scroll to position [1484, 0]
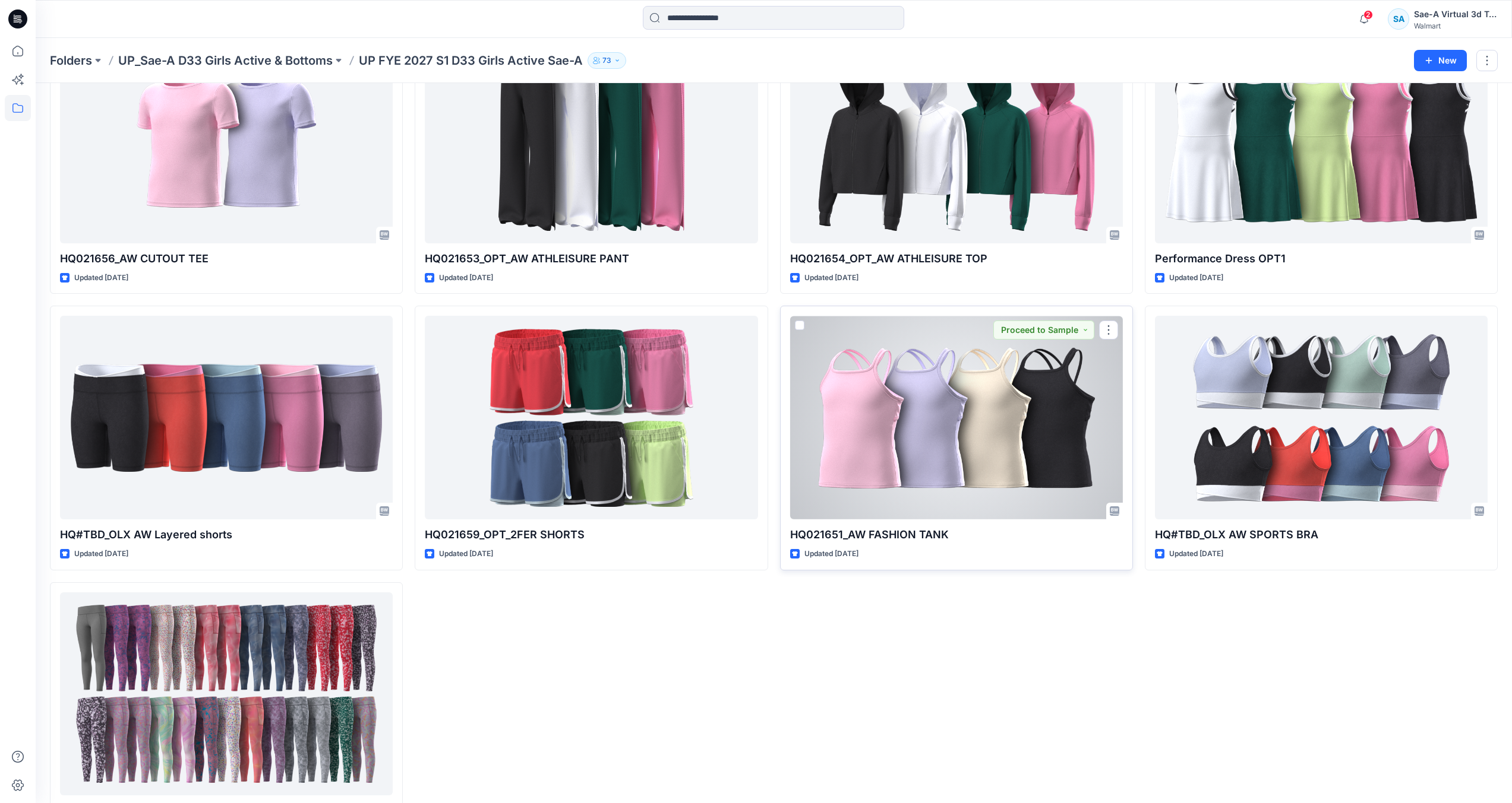
click at [918, 468] on div at bounding box center [956, 417] width 332 height 203
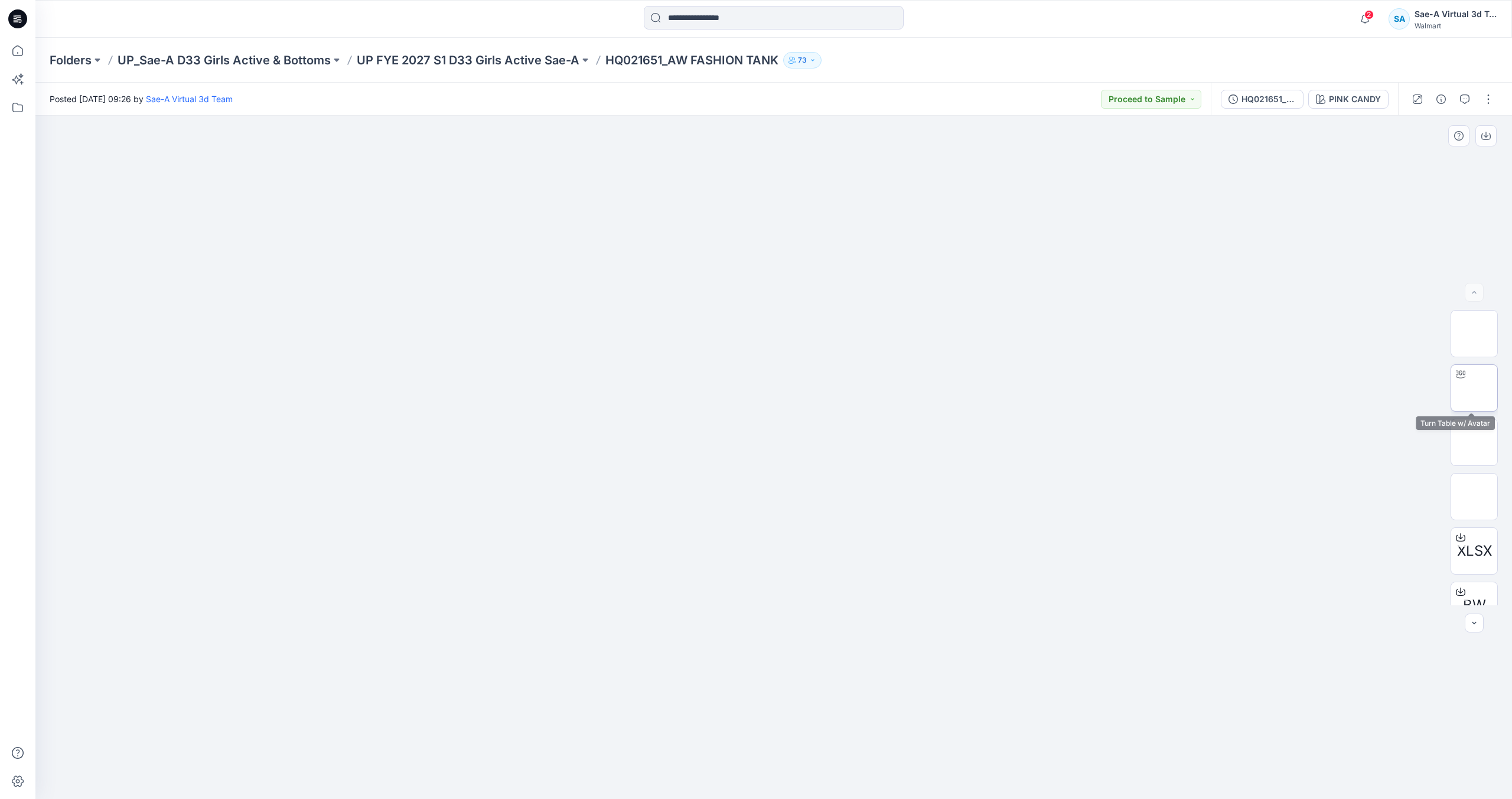
drag, startPoint x: 1484, startPoint y: 401, endPoint x: 1483, endPoint y: 384, distance: 17.0
click at [1474, 388] on img at bounding box center [1474, 388] width 0 height 0
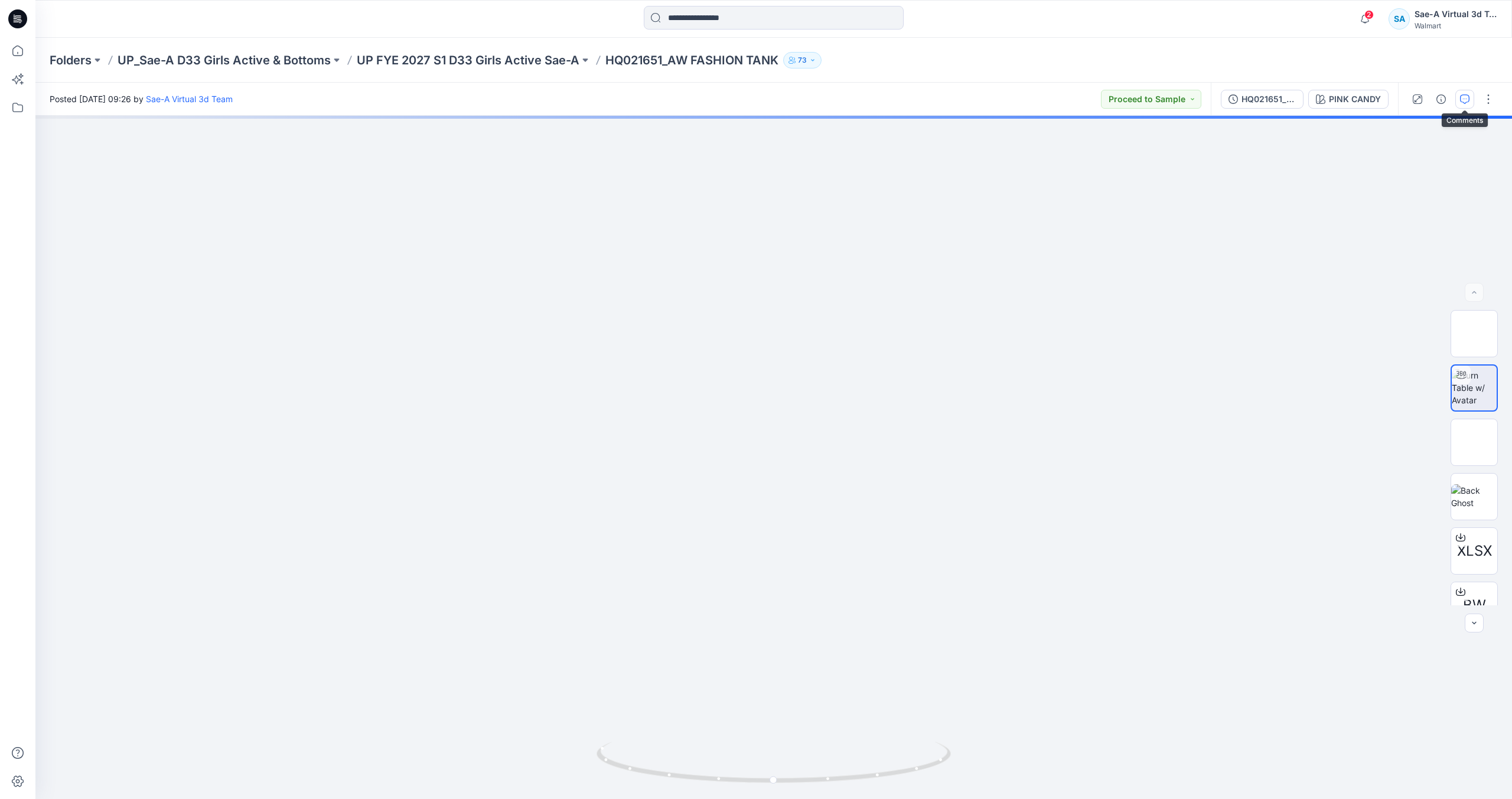
click at [1463, 99] on icon "button" at bounding box center [1465, 99] width 9 height 9
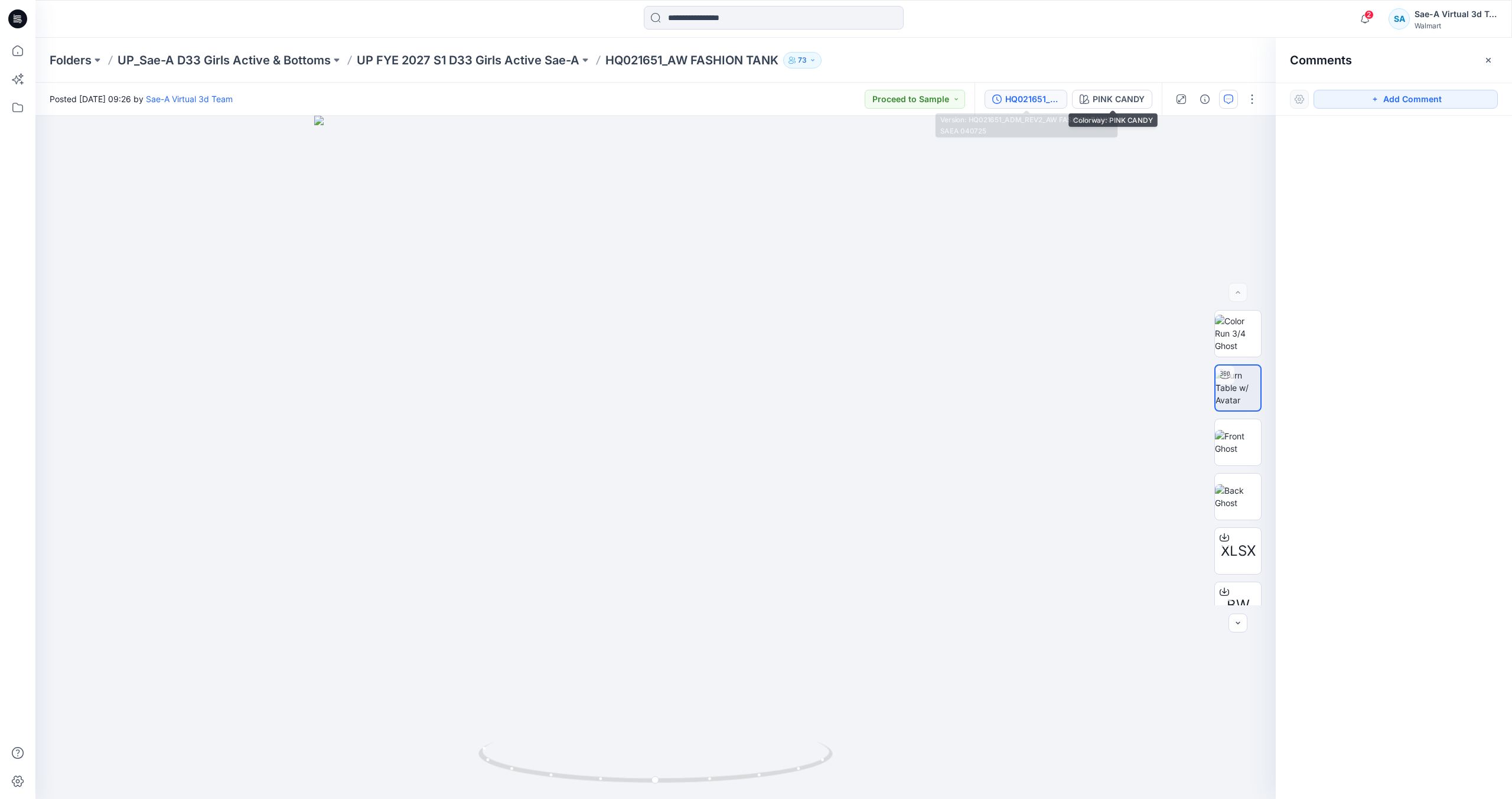
click at [1043, 93] on div "HQ021651_ADM_REV2_AW FASHION TANK SAEA 040725" at bounding box center [1032, 99] width 54 height 13
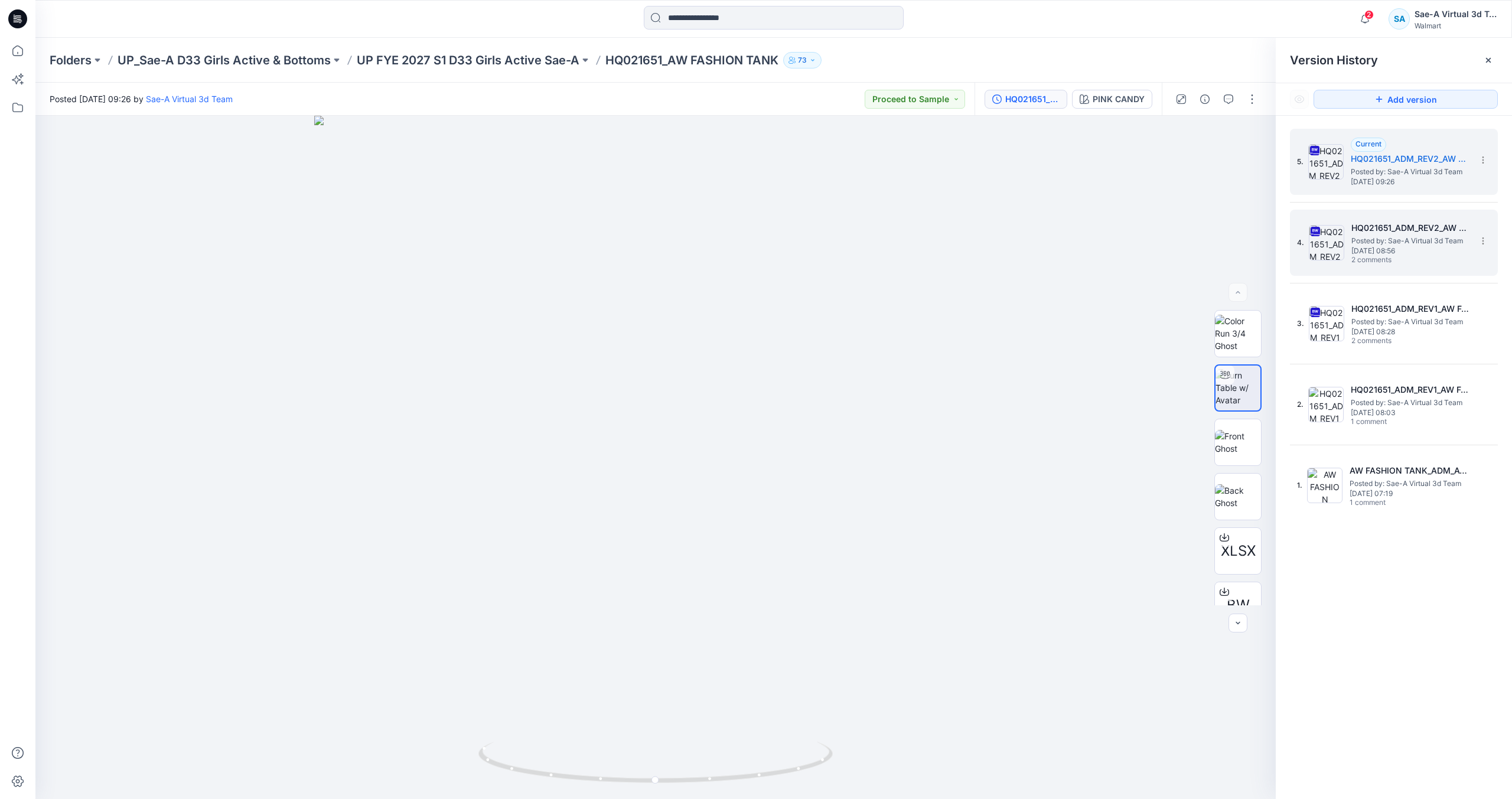
click at [1419, 228] on h5 "HQ021651_ADM_REV2_AW FASHION TANK SAEA 040725" at bounding box center [1410, 228] width 118 height 14
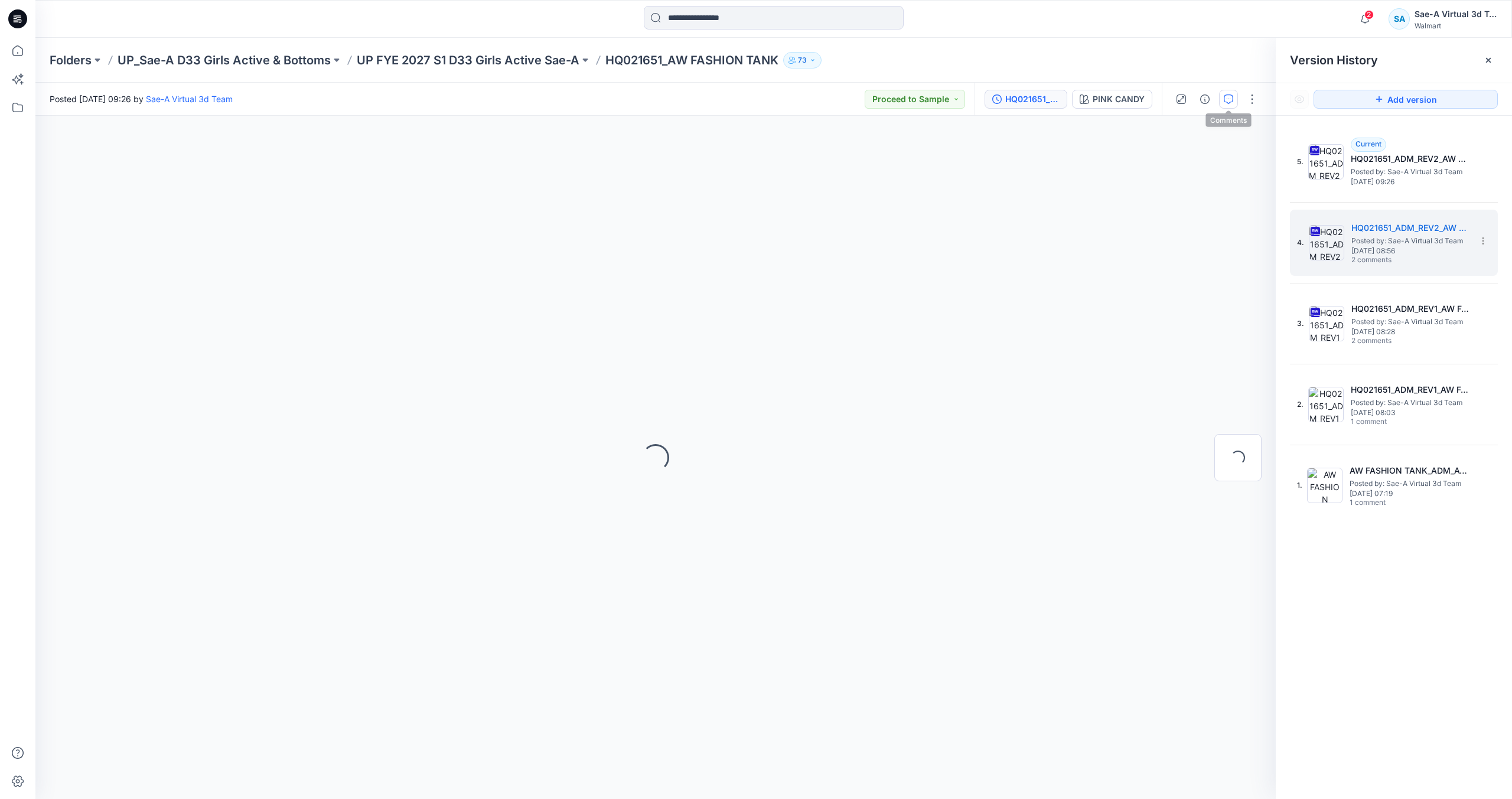
click at [1226, 98] on icon "button" at bounding box center [1229, 99] width 9 height 9
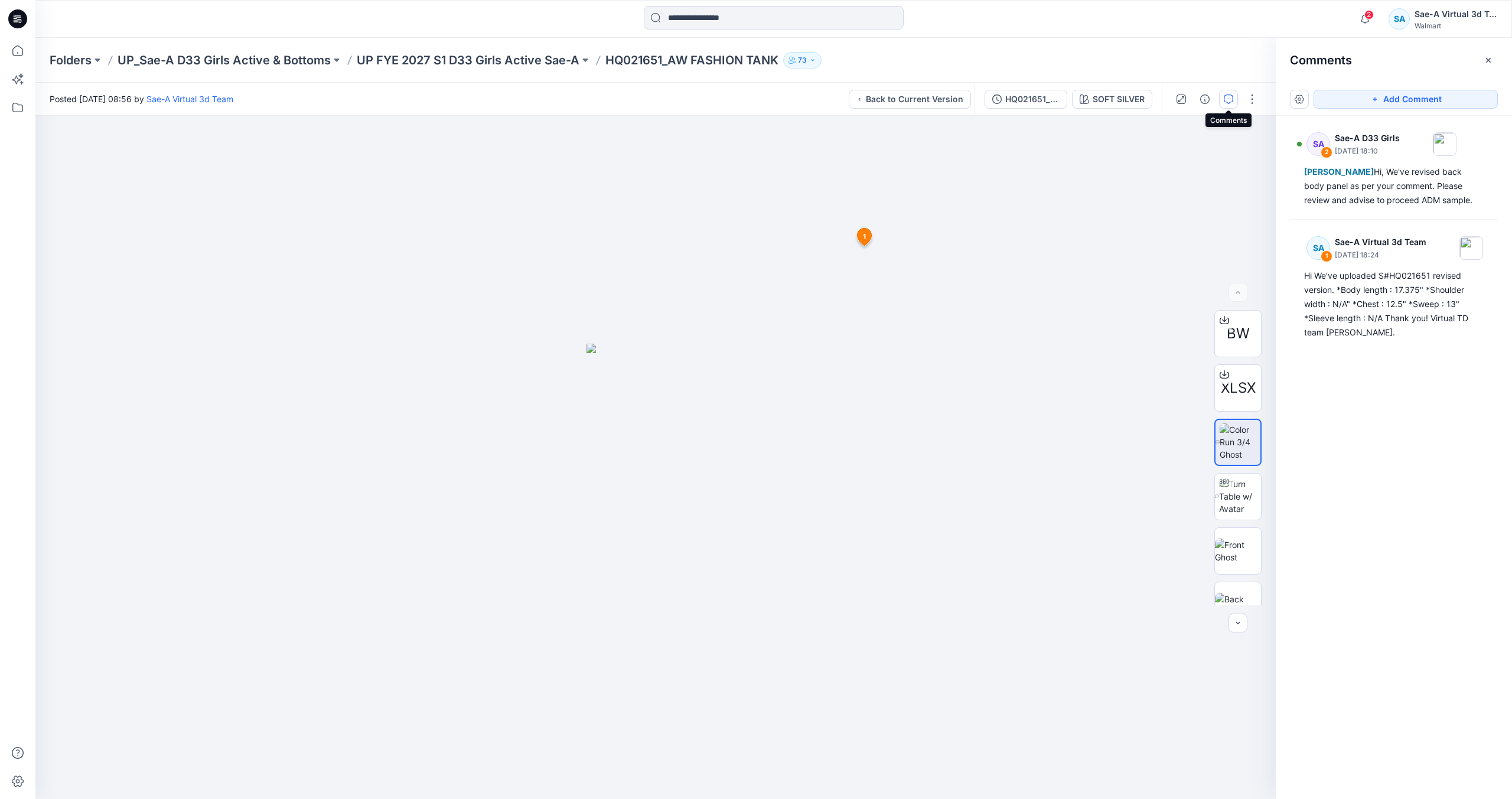
click at [13, 20] on icon at bounding box center [15, 20] width 4 height 1
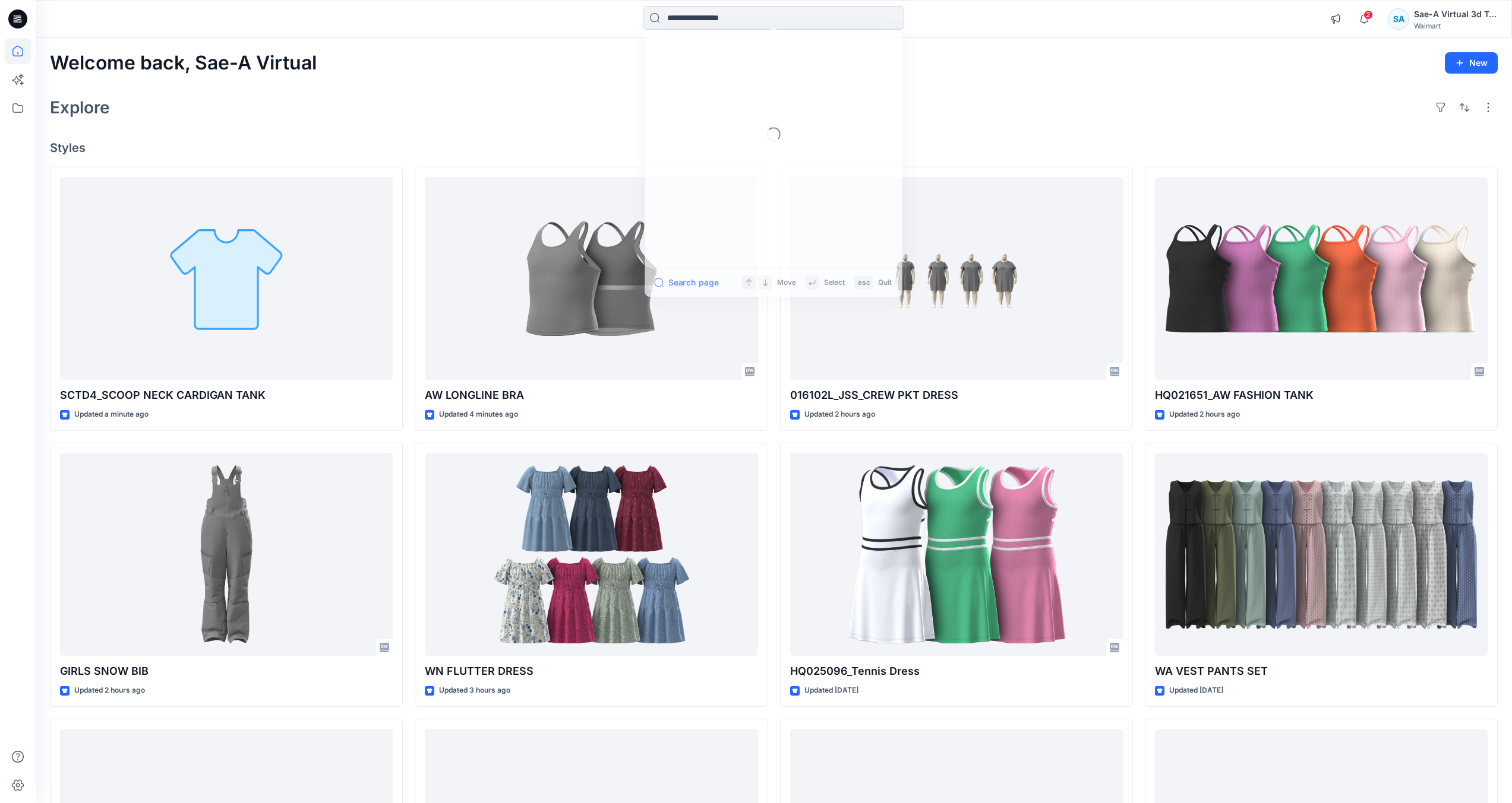
click at [769, 26] on input at bounding box center [773, 18] width 261 height 24
paste input "********"
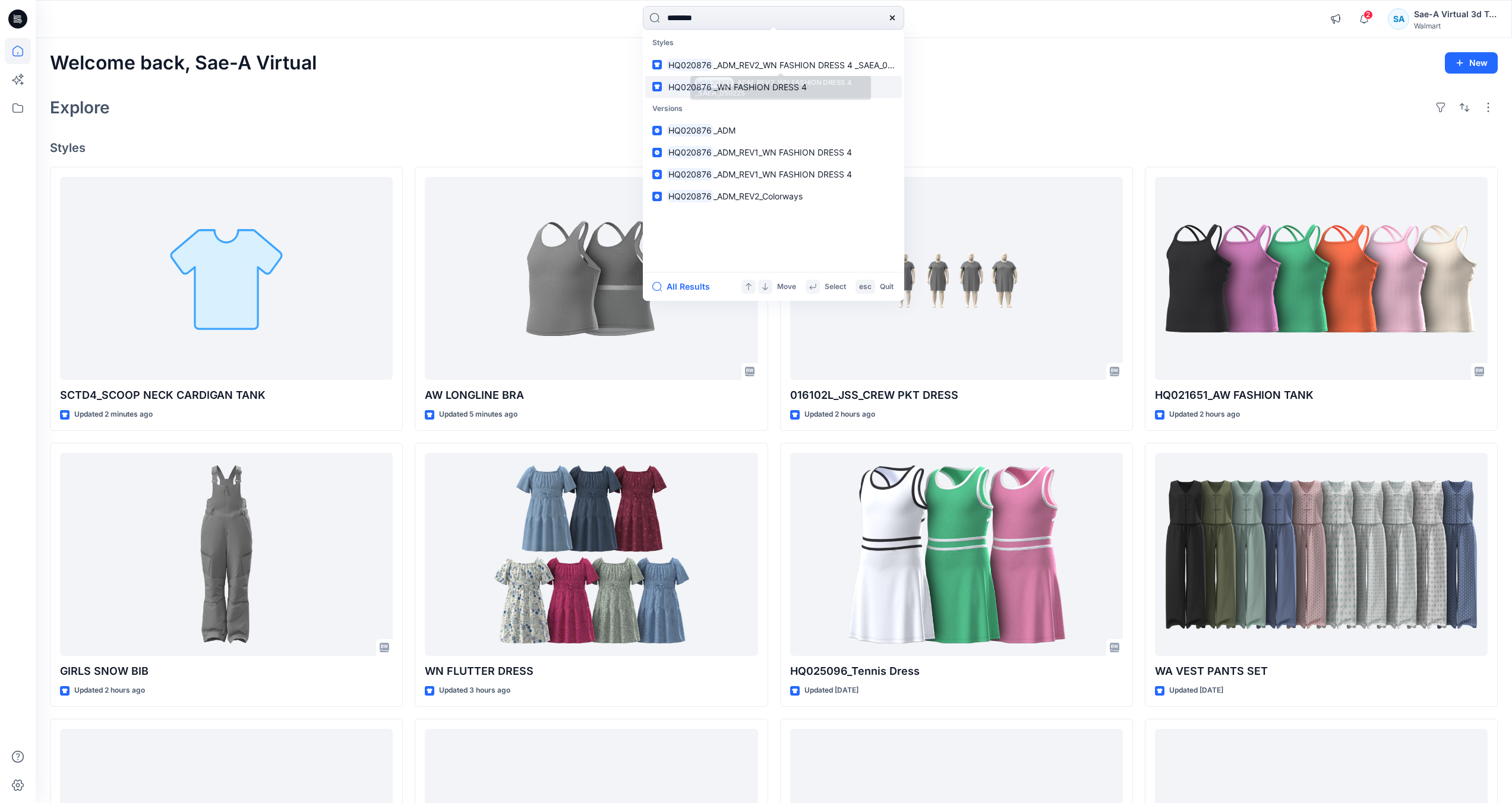
type input "********"
click at [758, 85] on span "_WN FASHION DRESS 4" at bounding box center [760, 87] width 93 height 10
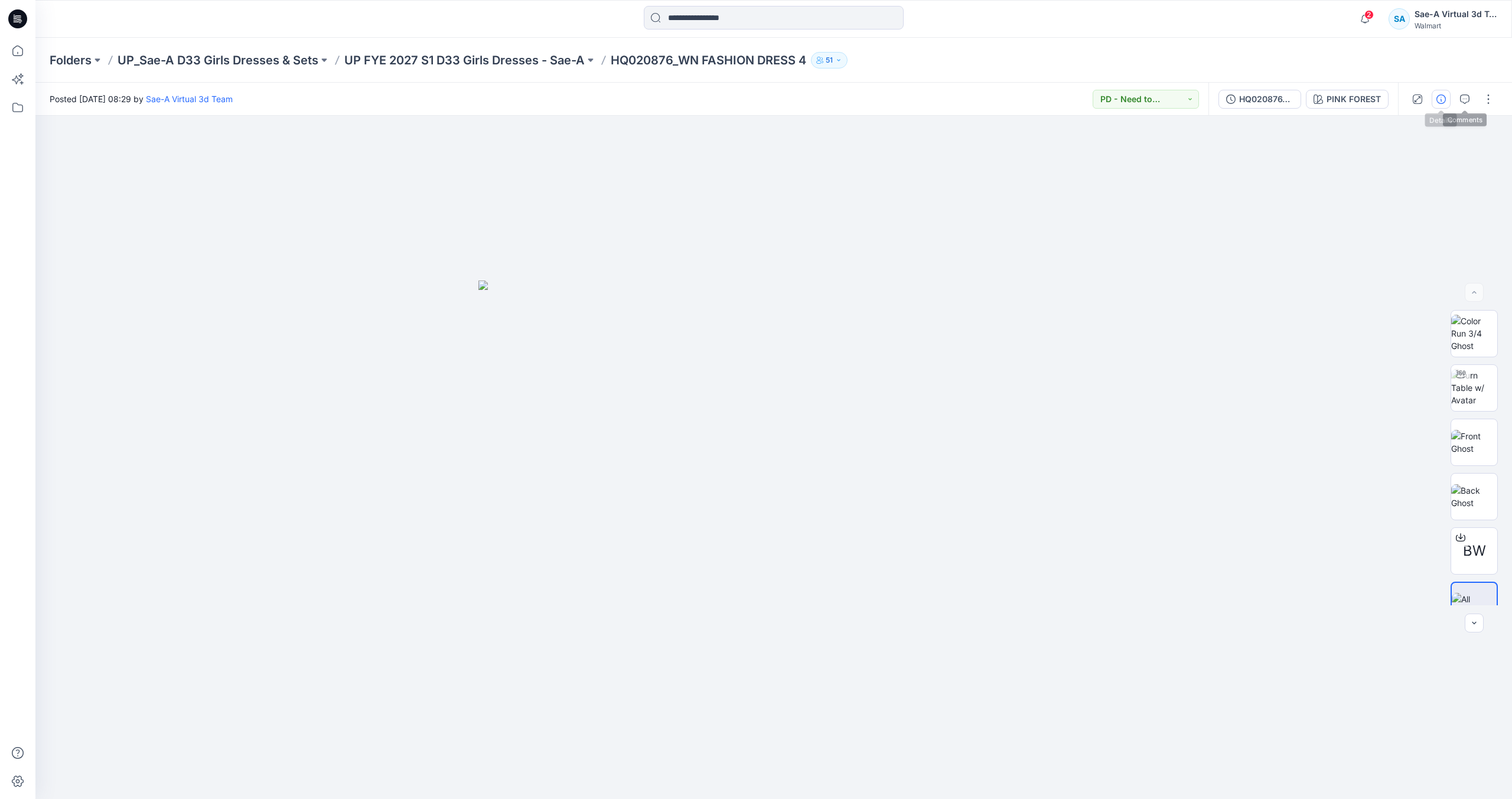
click at [1440, 98] on icon "button" at bounding box center [1441, 99] width 9 height 9
